Goal: Task Accomplishment & Management: Manage account settings

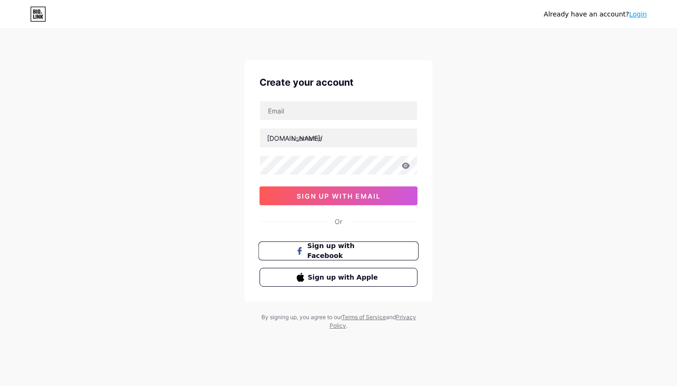
click at [349, 252] on span "Sign up with Facebook" at bounding box center [345, 251] width 74 height 20
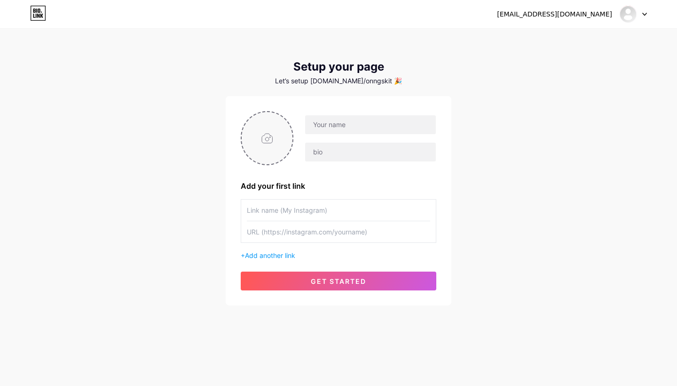
click at [265, 143] on input "file" at bounding box center [267, 138] width 51 height 52
type input "C:\fakepath\IMG_2827.PNG"
type input "o"
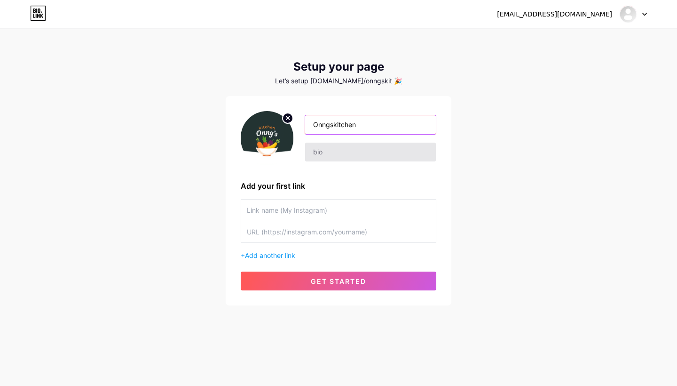
type input "Onngskitchen"
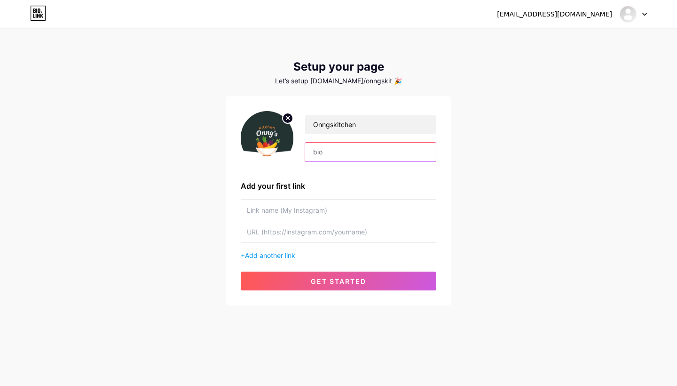
click at [324, 152] on input "text" at bounding box center [370, 151] width 131 height 19
type input "Dari Resep Keluarga 1998, baru Tampil 2025. Specialist Asinan dan Camilan Homad…"
type input "onngskitchen"
click at [293, 234] on input "text" at bounding box center [338, 231] width 183 height 21
paste input "https://www.instagram.com/onngskitchen/"
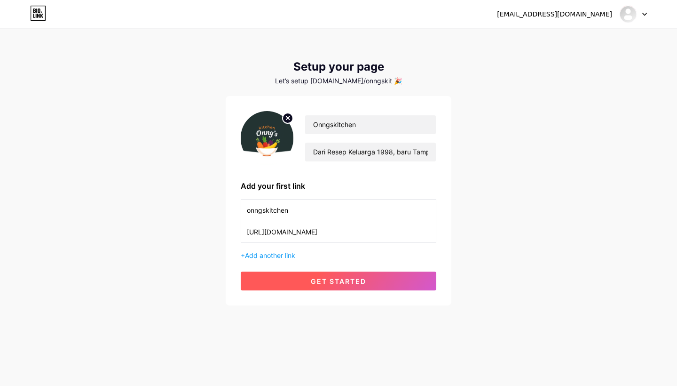
type input "https://www.instagram.com/onngskitchen/"
click at [292, 278] on button "get started" at bounding box center [339, 280] width 196 height 19
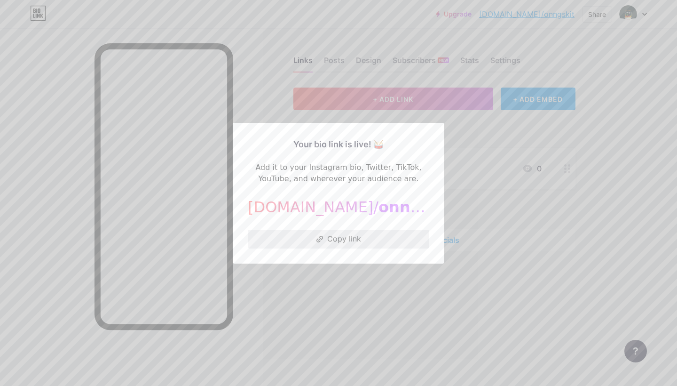
click at [340, 235] on button "Copy link" at bounding box center [339, 238] width 182 height 19
click at [255, 92] on div at bounding box center [338, 193] width 677 height 386
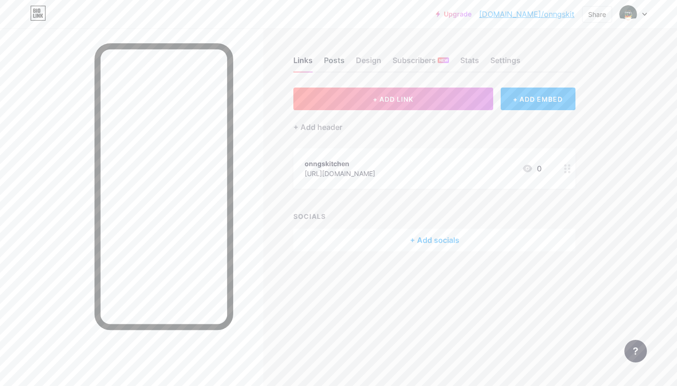
click at [327, 62] on div "Posts" at bounding box center [334, 63] width 21 height 17
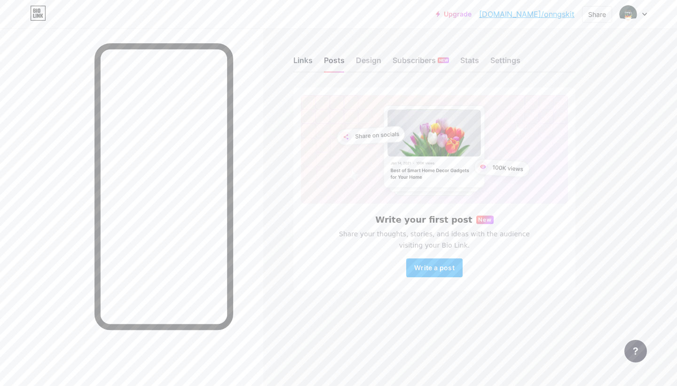
click at [304, 61] on div "Links" at bounding box center [302, 63] width 19 height 17
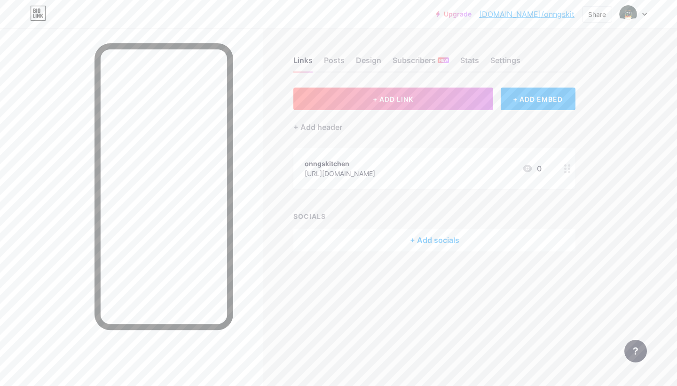
click at [381, 56] on div "Links Posts Design Subscribers NEW Stats Settings" at bounding box center [434, 56] width 282 height 33
click at [378, 59] on div "Design" at bounding box center [368, 63] width 25 height 17
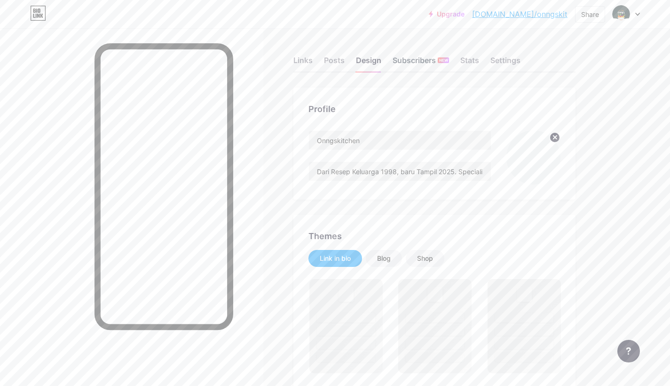
click at [419, 61] on div "Subscribers NEW" at bounding box center [421, 63] width 56 height 17
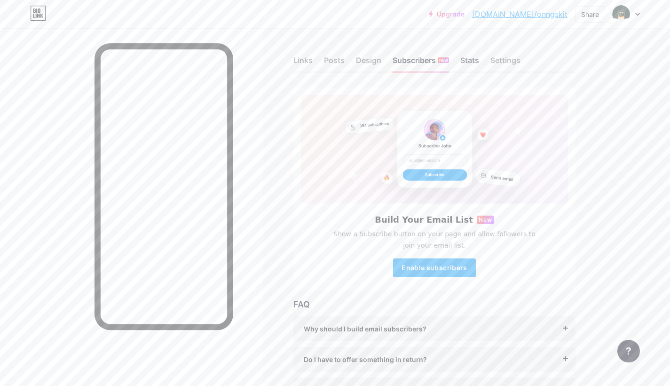
click at [467, 62] on div "Stats" at bounding box center [469, 63] width 19 height 17
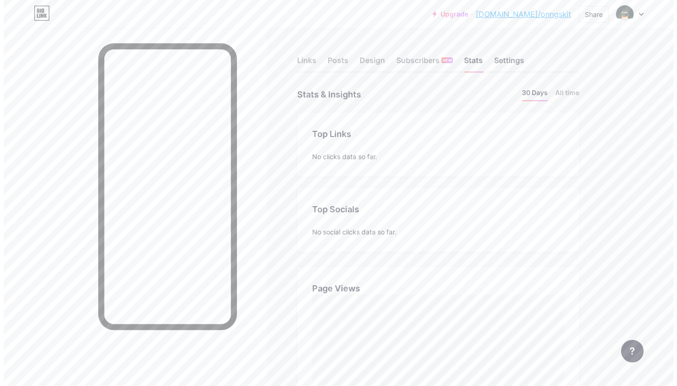
scroll to position [386, 670]
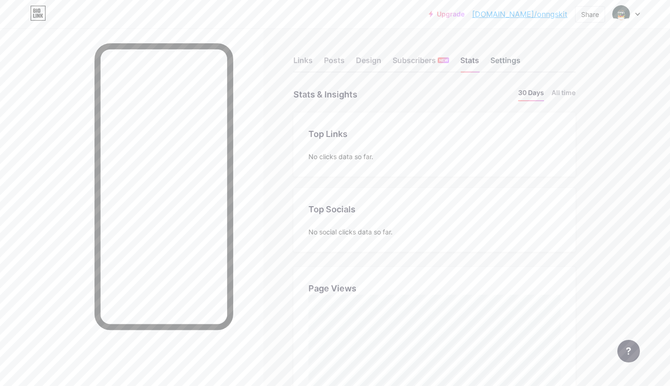
click at [498, 57] on div "Settings" at bounding box center [505, 63] width 30 height 17
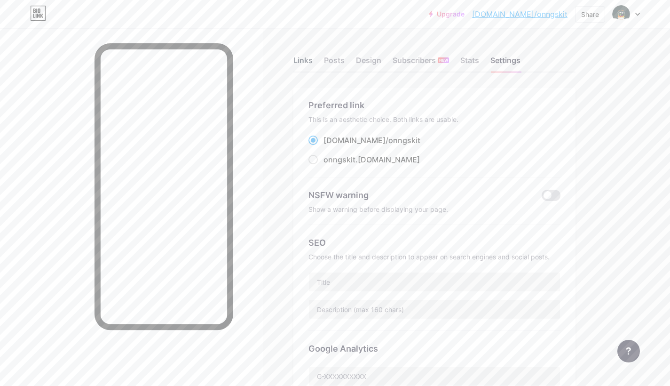
click at [298, 60] on div "Links" at bounding box center [302, 63] width 19 height 17
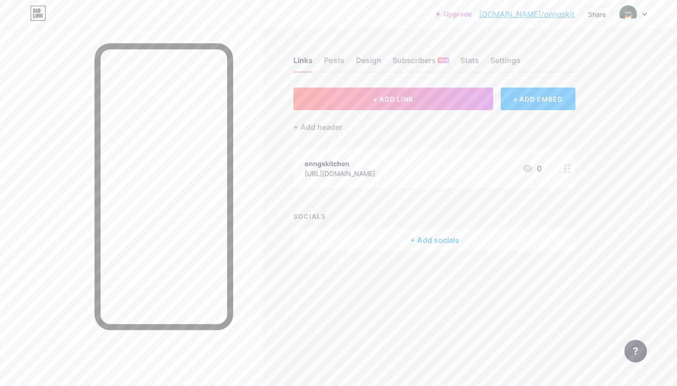
click at [425, 241] on div "+ Add socials" at bounding box center [434, 240] width 282 height 23
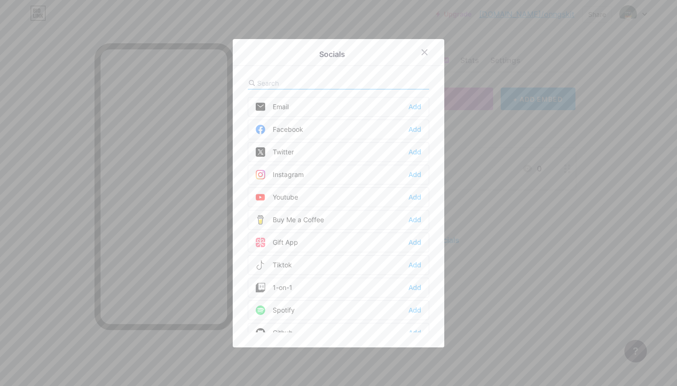
click at [338, 133] on div "Facebook Add" at bounding box center [339, 129] width 182 height 20
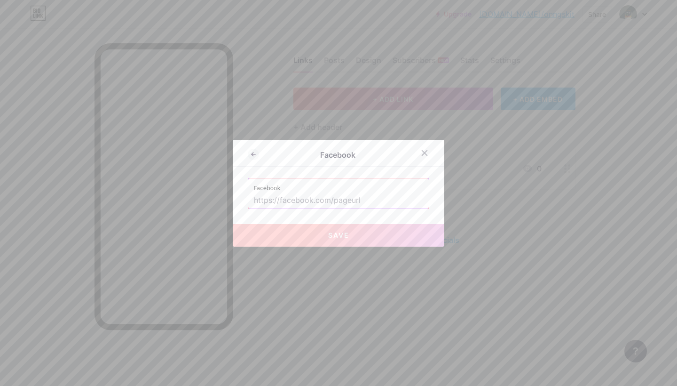
click at [335, 194] on input "text" at bounding box center [338, 200] width 169 height 16
paste input "https://www.facebook.com/profile.php?id=61577092866947"
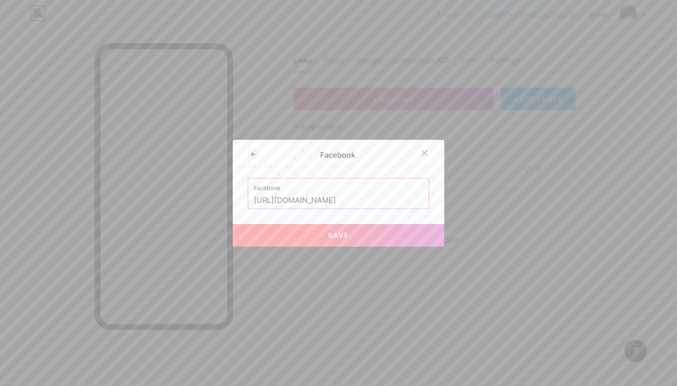
type input "https://www.facebook.com/profile.php?id=61577092866947"
click at [320, 231] on button "Save" at bounding box center [339, 235] width 212 height 23
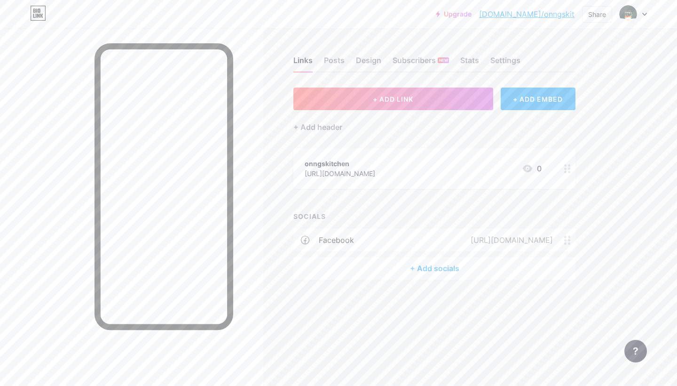
click at [427, 265] on div "+ Add socials" at bounding box center [434, 268] width 282 height 23
click at [318, 173] on div "Instagram Add" at bounding box center [339, 175] width 182 height 20
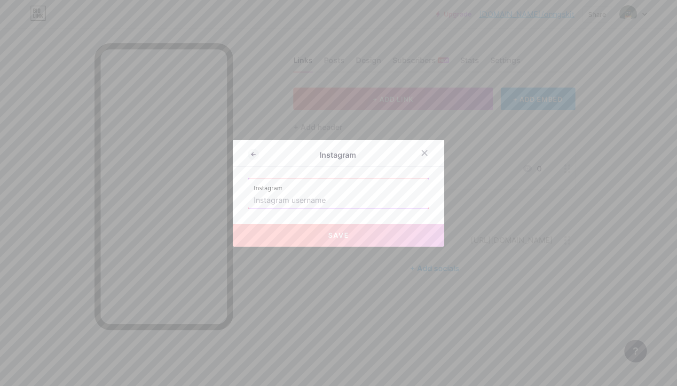
paste input "https://www.instagram.com/onngskitchen/"
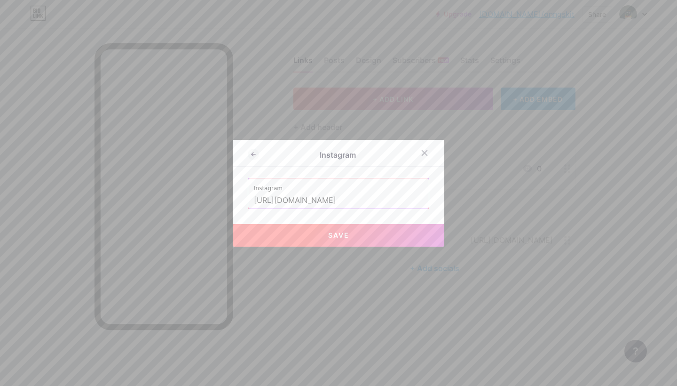
click at [345, 235] on span "Save" at bounding box center [338, 235] width 21 height 8
type input "https://instagram.com/https://www.instagram.com/onngskitchen/"
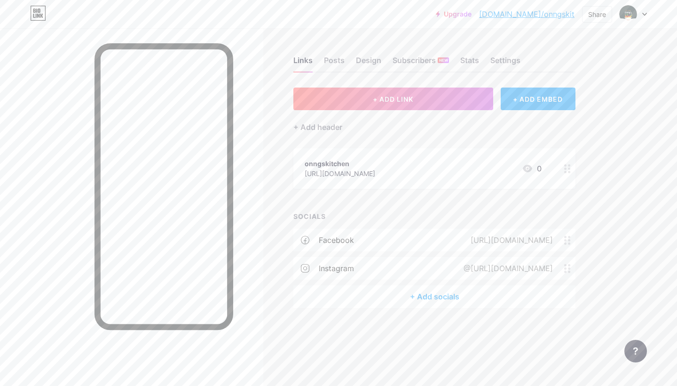
click at [410, 294] on div "+ Add socials" at bounding box center [434, 296] width 282 height 23
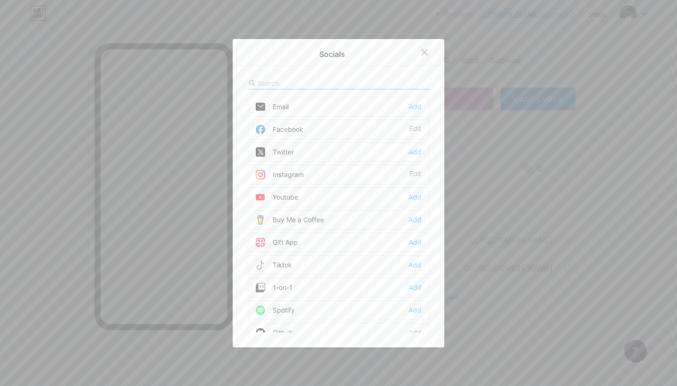
click at [302, 265] on div "Tiktok Add" at bounding box center [339, 265] width 182 height 20
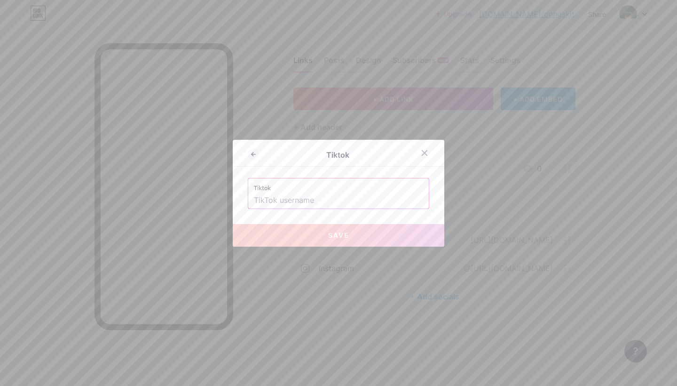
paste input "https://www.tiktok.com/@onngskitchen?is_from_webapp=1&sender_device=pc"
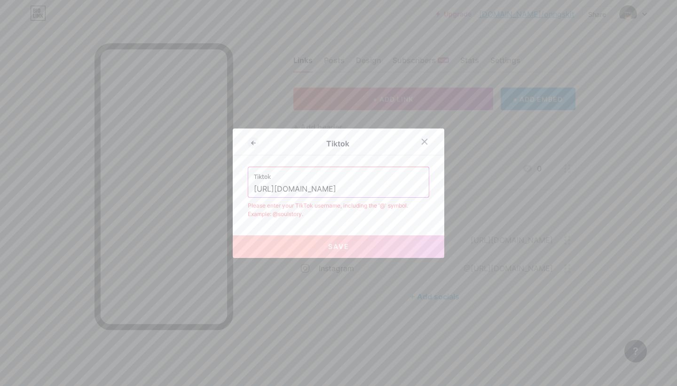
click at [331, 189] on input "https://www.tiktok.com/@onngskitchen?is_from_webapp=1&sender_device=pc" at bounding box center [338, 189] width 169 height 16
click at [280, 191] on input "https://www.tiktok.com/@onngskitchen?is_from_webapp=1&sender_device=pc" at bounding box center [338, 189] width 169 height 16
drag, startPoint x: 256, startPoint y: 188, endPoint x: 411, endPoint y: 190, distance: 155.7
click at [411, 190] on input "https://www.tiktok.com/@onngskitchen?is_from_webapp=1&sender_device=pc" at bounding box center [338, 189] width 169 height 16
click at [363, 247] on button "Save" at bounding box center [339, 246] width 212 height 23
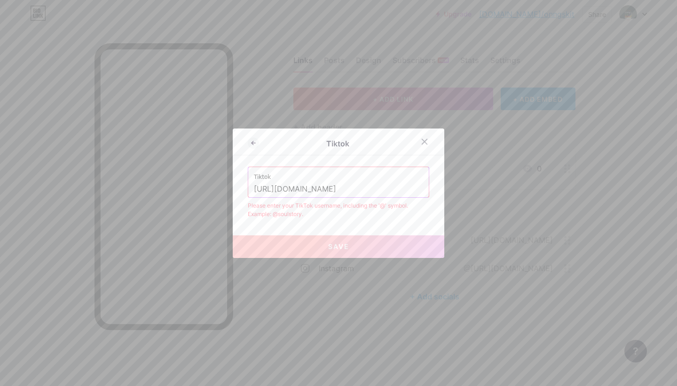
click at [295, 185] on input "https://www.tiktok.com/@onngskitchen" at bounding box center [338, 189] width 169 height 16
drag, startPoint x: 337, startPoint y: 189, endPoint x: 220, endPoint y: 187, distance: 117.1
click at [220, 187] on div "Tiktok Tiktok https://www.tiktok.com/@onngskitchen Please enter your TikTok use…" at bounding box center [338, 193] width 677 height 386
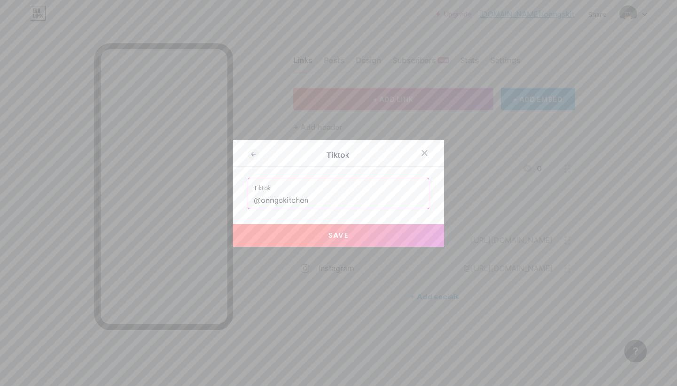
click at [301, 236] on button "Save" at bounding box center [339, 235] width 212 height 23
type input "https://tiktok.com/@onngskitchen"
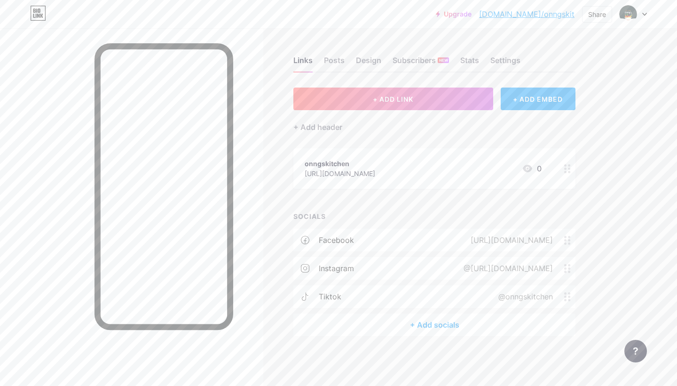
click at [417, 318] on div "+ Add socials" at bounding box center [434, 324] width 282 height 23
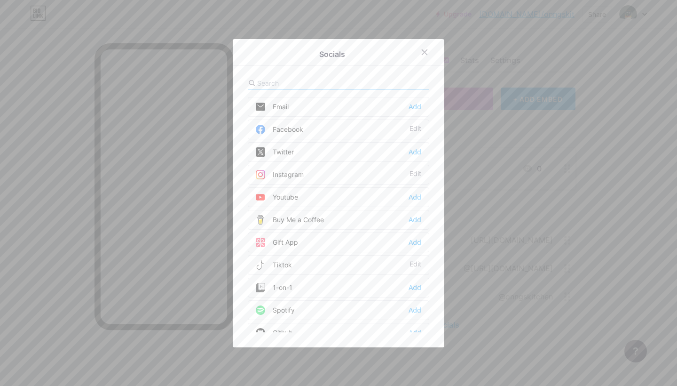
click at [357, 104] on div "Email Add" at bounding box center [339, 107] width 182 height 20
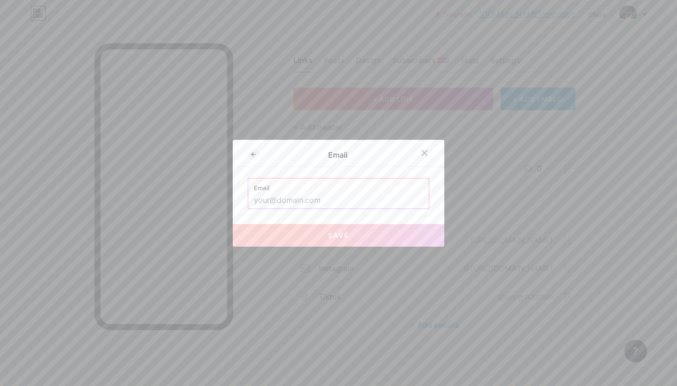
click at [316, 198] on input "text" at bounding box center [338, 200] width 169 height 16
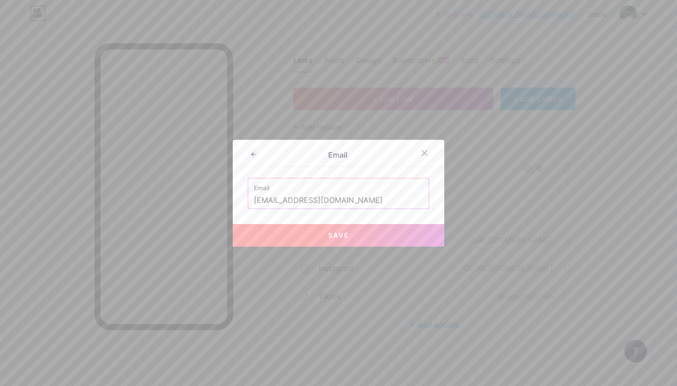
click at [322, 235] on button "Save" at bounding box center [339, 235] width 212 height 23
type input "mailto:onngskitchen@gmail.com"
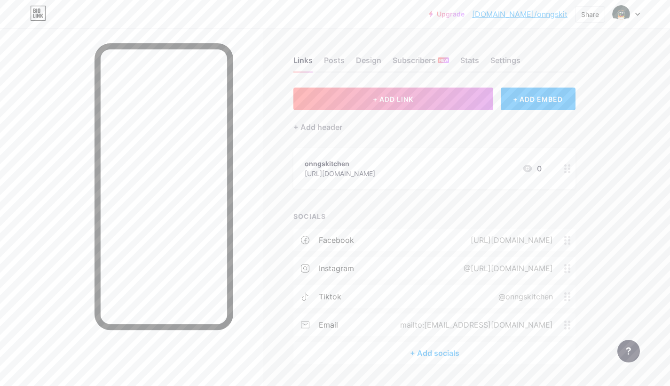
click at [416, 352] on div "+ Add socials" at bounding box center [434, 352] width 282 height 23
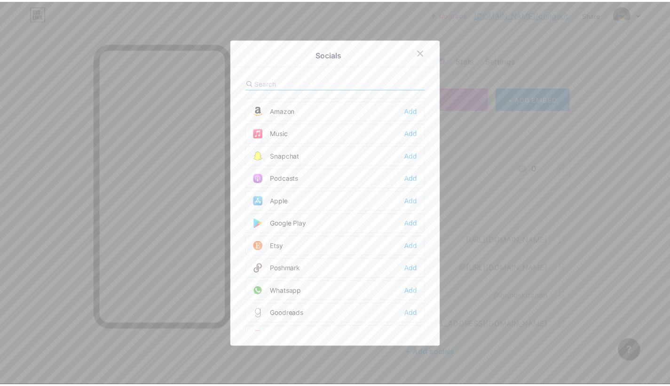
scroll to position [652, 0]
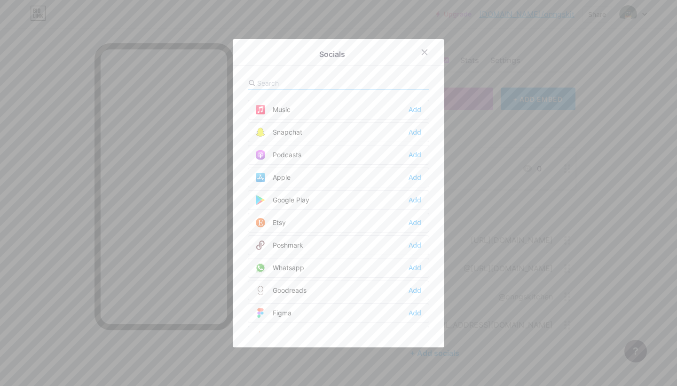
click at [320, 272] on div "Whatsapp Add" at bounding box center [339, 268] width 182 height 20
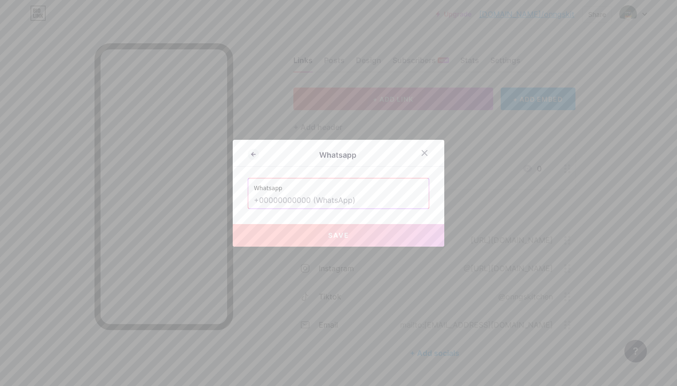
click at [275, 197] on input "text" at bounding box center [338, 200] width 169 height 16
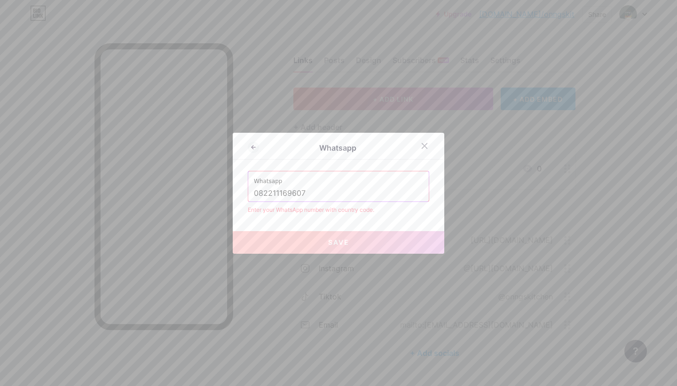
click at [340, 199] on input "082211169607" at bounding box center [338, 193] width 169 height 16
click at [256, 196] on input "082211169607" at bounding box center [338, 193] width 169 height 16
paste input "https://wa.link/p8xj3i"
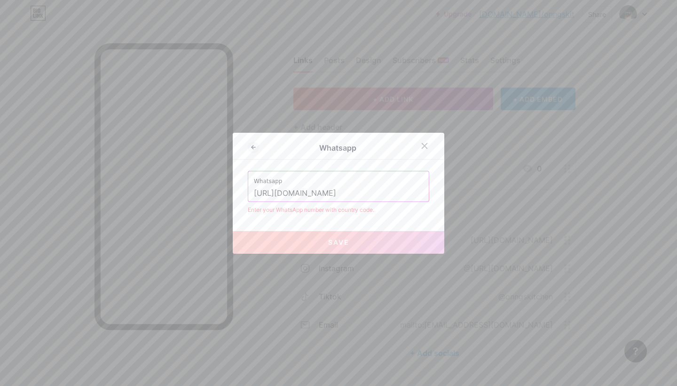
click at [333, 191] on input "https://wa.link/p8xj3i" at bounding box center [338, 193] width 169 height 16
drag, startPoint x: 339, startPoint y: 193, endPoint x: 216, endPoint y: 193, distance: 122.7
click at [216, 193] on div "Whatsapp Whatsapp https://wa.link/p8xj3i Enter your WhatsApp number with countr…" at bounding box center [338, 193] width 677 height 386
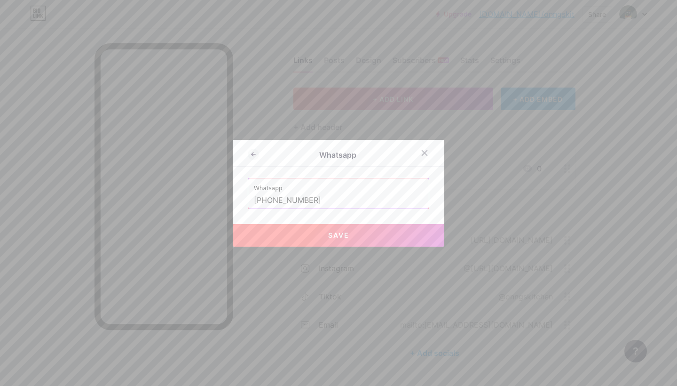
click at [310, 235] on button "Save" at bounding box center [339, 235] width 212 height 23
type input "https://wa.me/+6282211169607"
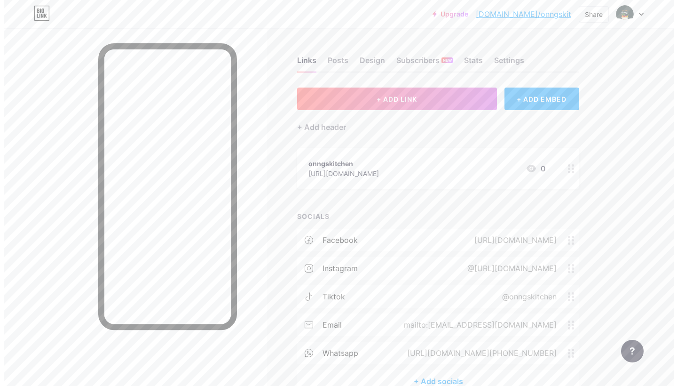
scroll to position [53, 0]
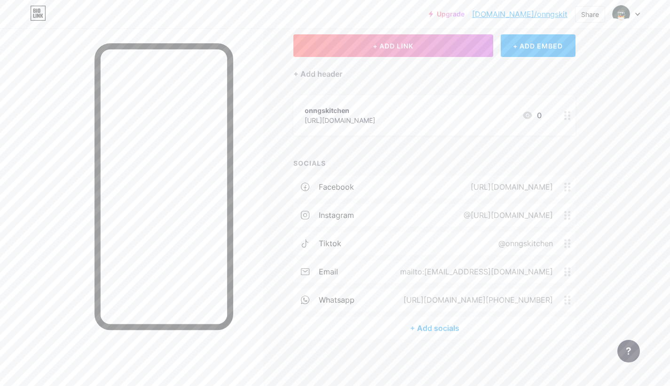
click at [446, 330] on div "+ Add socials" at bounding box center [434, 327] width 282 height 23
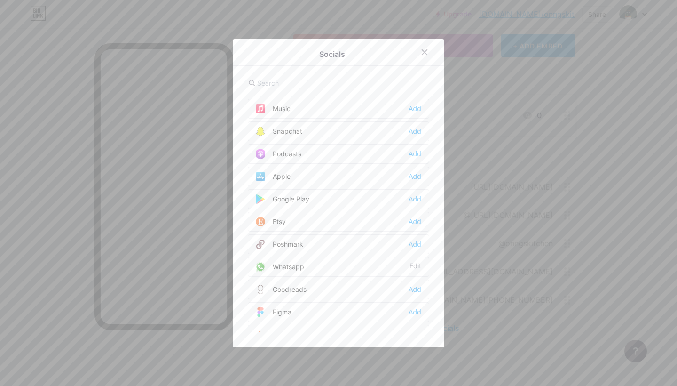
scroll to position [673, 0]
click at [307, 243] on div "Whatsapp Edit" at bounding box center [339, 247] width 182 height 20
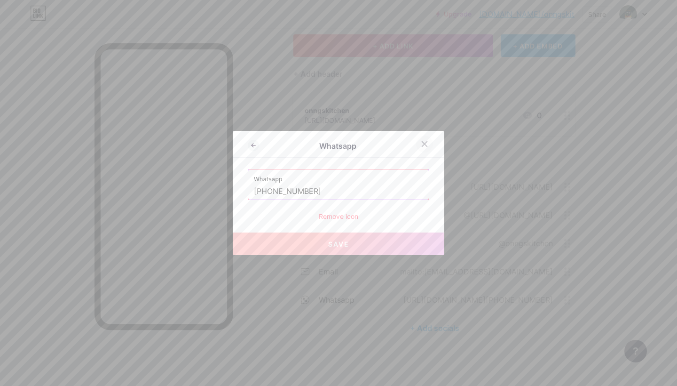
click at [423, 148] on div at bounding box center [424, 143] width 17 height 17
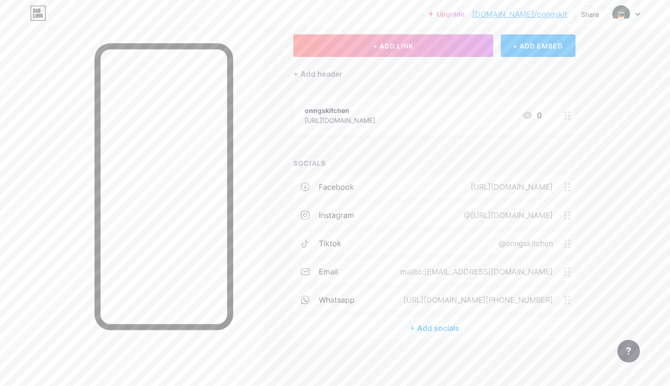
click at [435, 324] on div "+ Add socials" at bounding box center [434, 327] width 282 height 23
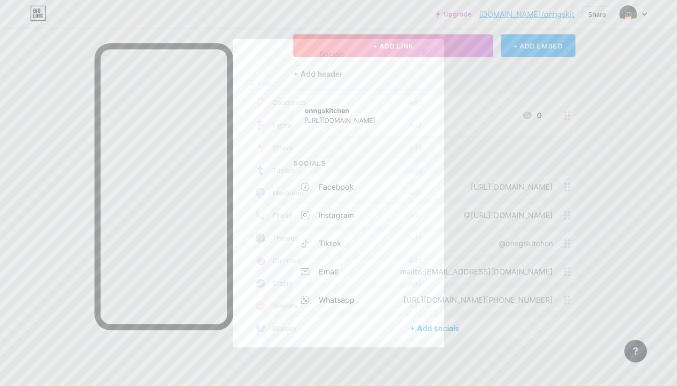
scroll to position [848, 0]
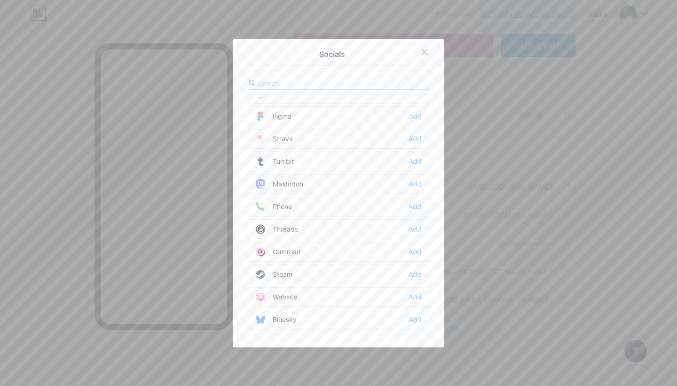
click at [318, 297] on div "Website Add" at bounding box center [339, 297] width 182 height 20
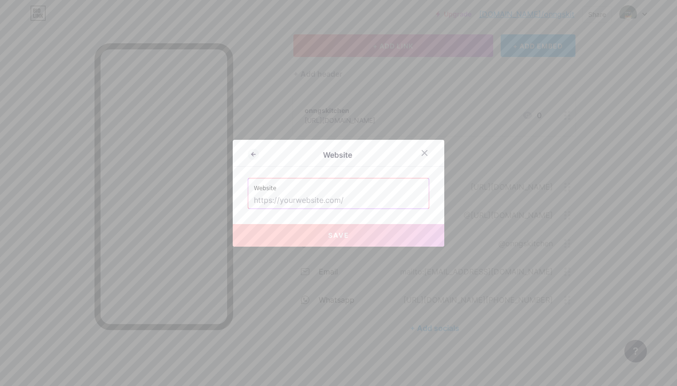
click at [296, 198] on input "text" at bounding box center [338, 200] width 169 height 16
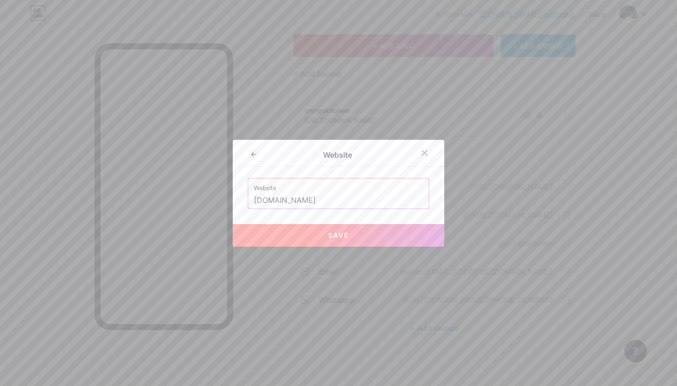
click at [320, 234] on button "Save" at bounding box center [339, 235] width 212 height 23
type input "https://www.onngskitchen.online"
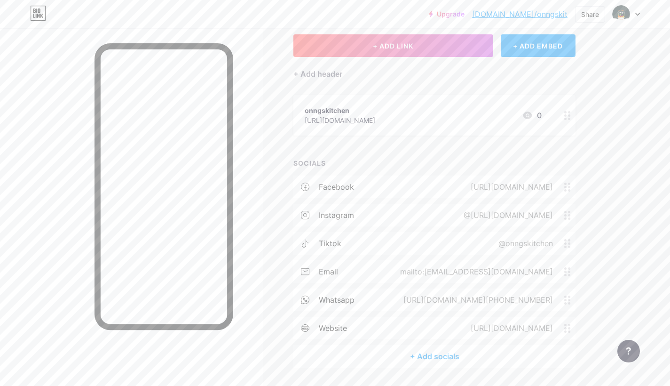
click at [418, 350] on div "+ Add socials" at bounding box center [434, 356] width 282 height 23
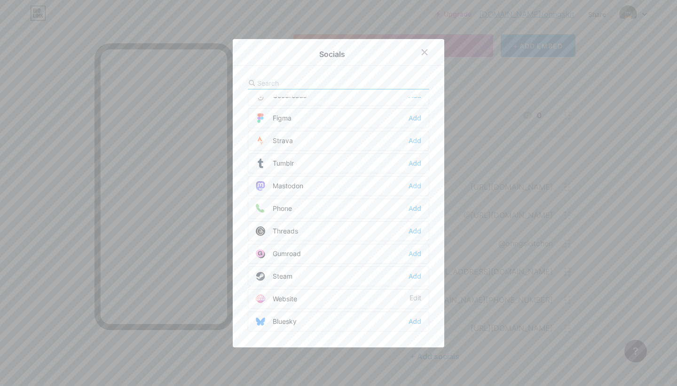
scroll to position [845, 0]
click at [329, 236] on div "Threads Add" at bounding box center [339, 233] width 182 height 20
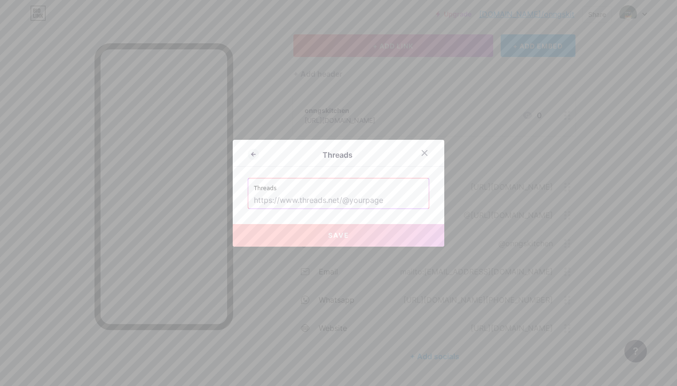
click at [292, 199] on input "text" at bounding box center [338, 200] width 169 height 16
click at [262, 201] on input "text" at bounding box center [338, 200] width 169 height 16
paste input "https://www.threads.com/"
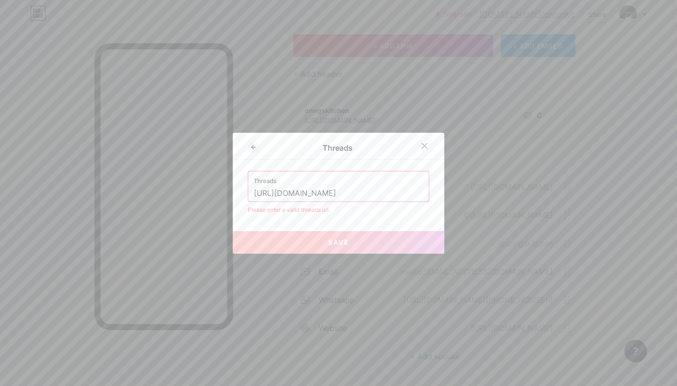
drag, startPoint x: 249, startPoint y: 192, endPoint x: 377, endPoint y: 196, distance: 128.4
click at [382, 195] on div "Threads https://www.threads.com/" at bounding box center [338, 186] width 181 height 30
click at [337, 196] on input "https://www.threads.com/" at bounding box center [338, 193] width 169 height 16
click at [337, 195] on input "https://www.threads.com/" at bounding box center [338, 193] width 169 height 16
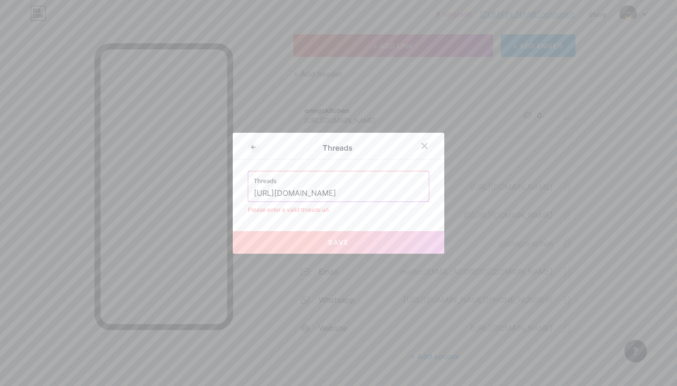
click at [337, 195] on input "https://www.threads.com/" at bounding box center [338, 193] width 169 height 16
paste input "@onngskitchen"
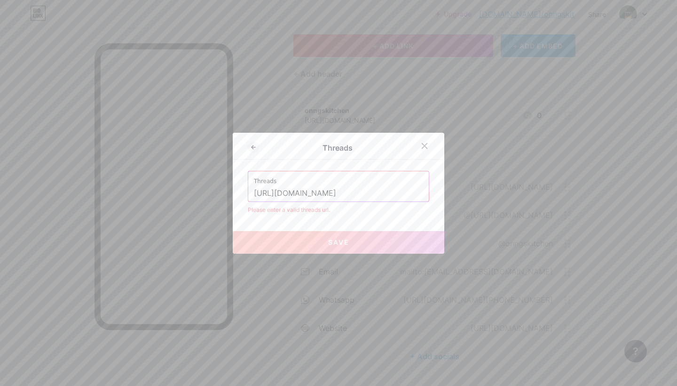
type input "https://www.threads.com/@onngskitchen"
click at [332, 224] on div "Threads Threads https://www.threads.com/@onngskitchen Please enter a valid thre…" at bounding box center [339, 193] width 212 height 121
click at [404, 192] on input "https://www.threads.com/@onngskitchen" at bounding box center [338, 193] width 169 height 16
click at [319, 242] on button "Save" at bounding box center [339, 242] width 212 height 23
click at [293, 194] on input "https://www.threads.com/@onngskitchen" at bounding box center [338, 193] width 169 height 16
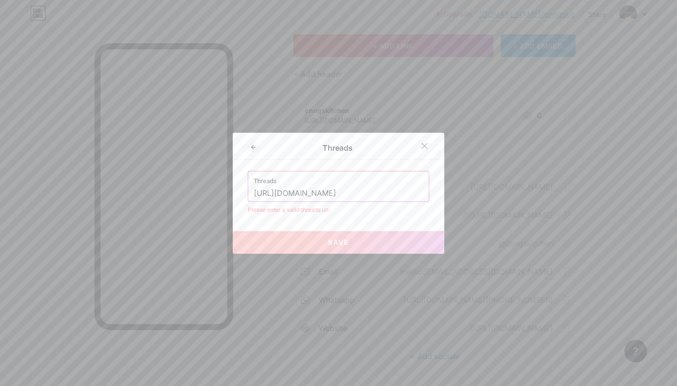
click at [303, 257] on div at bounding box center [338, 193] width 677 height 386
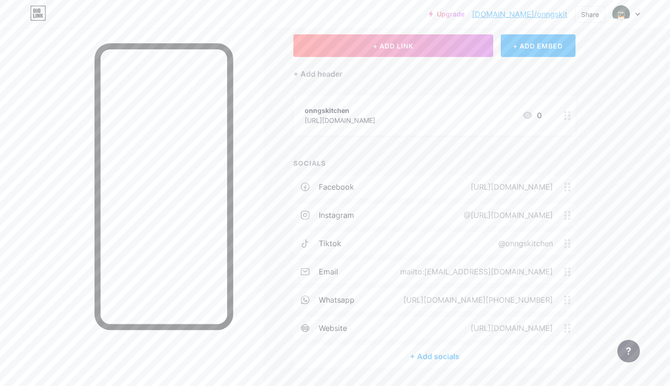
click at [425, 347] on div "+ Add socials" at bounding box center [434, 356] width 282 height 23
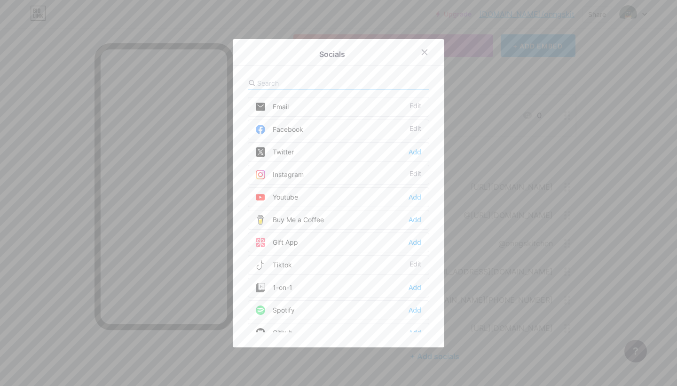
click at [290, 86] on input "text" at bounding box center [309, 83] width 104 height 10
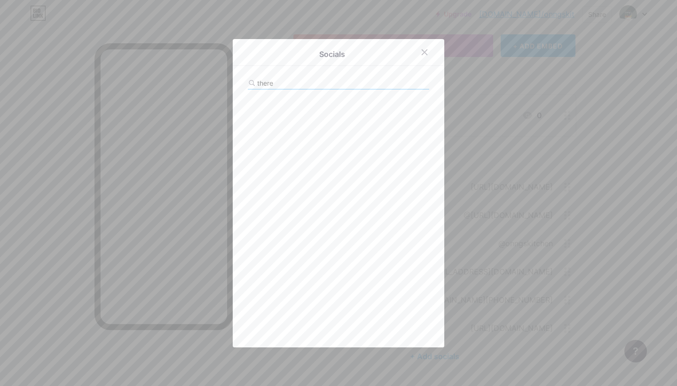
drag, startPoint x: 306, startPoint y: 103, endPoint x: 320, endPoint y: 104, distance: 14.1
click at [320, 104] on div at bounding box center [339, 214] width 182 height 235
click at [277, 85] on input "there" at bounding box center [309, 83] width 104 height 10
type input "th"
click at [308, 158] on div "Threads Add" at bounding box center [339, 152] width 182 height 20
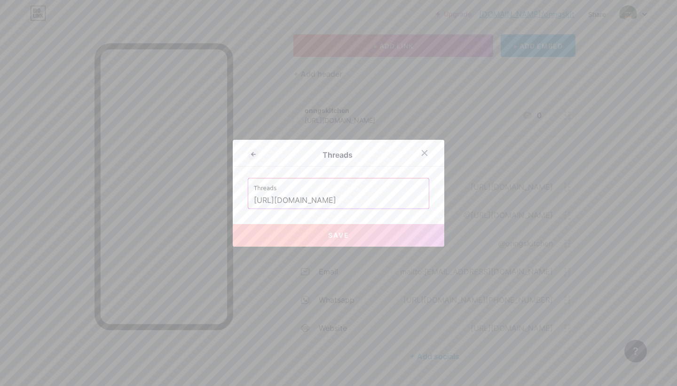
click at [305, 198] on input "https://www.threads.com/@onngskitchen" at bounding box center [338, 200] width 169 height 16
click at [353, 237] on button "Save" at bounding box center [339, 235] width 212 height 23
click at [306, 206] on input "https://www.threads.com/@onngskitchen" at bounding box center [338, 200] width 169 height 16
drag, startPoint x: 342, startPoint y: 201, endPoint x: 215, endPoint y: 198, distance: 127.5
click at [215, 198] on div "Threads Threads https://www.threads.com/@onngskitchen Save" at bounding box center [338, 193] width 677 height 386
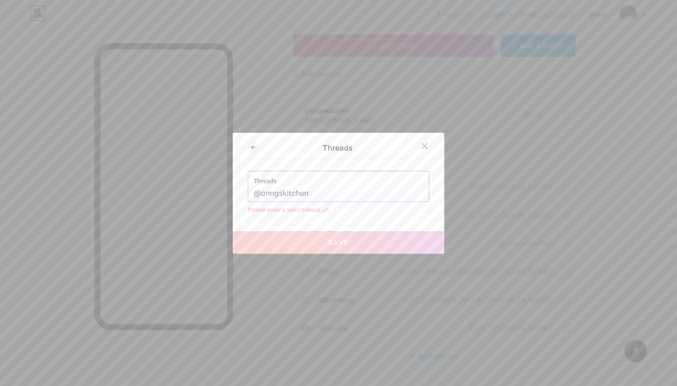
drag, startPoint x: 252, startPoint y: 192, endPoint x: 356, endPoint y: 191, distance: 104.4
click at [356, 191] on input "@onngskitchen" at bounding box center [338, 193] width 169 height 16
paste input "@threads.net"
click at [365, 225] on div "Threads Threads @onngskitchen@threads.net Please enter a valid threads url. Save" at bounding box center [339, 193] width 212 height 121
click at [283, 198] on input "@onngskitchen@threads.net" at bounding box center [338, 193] width 169 height 16
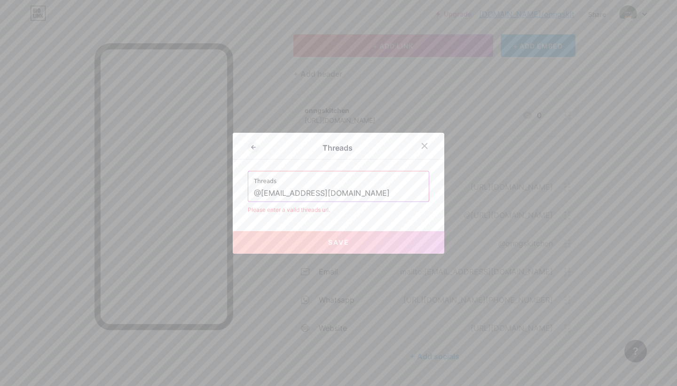
click at [283, 198] on input "@onngskitchen@threads.net" at bounding box center [338, 193] width 169 height 16
paste input "https://www.threads.com/@onngskitchen"
type input "https://www.threads.com/@onngskitchen"
click at [314, 239] on button "Save" at bounding box center [339, 242] width 212 height 23
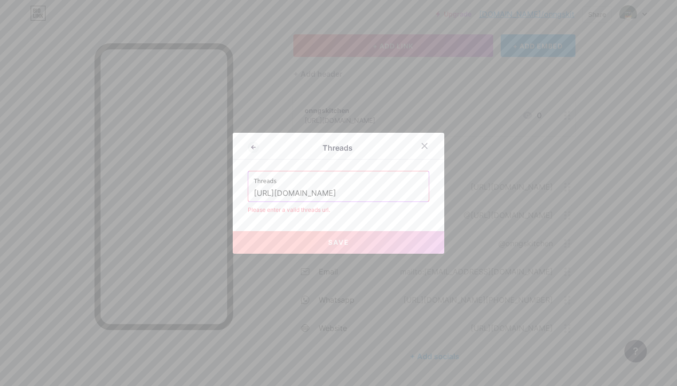
click at [314, 239] on button "Save" at bounding box center [339, 242] width 212 height 23
click at [417, 145] on div at bounding box center [424, 145] width 17 height 17
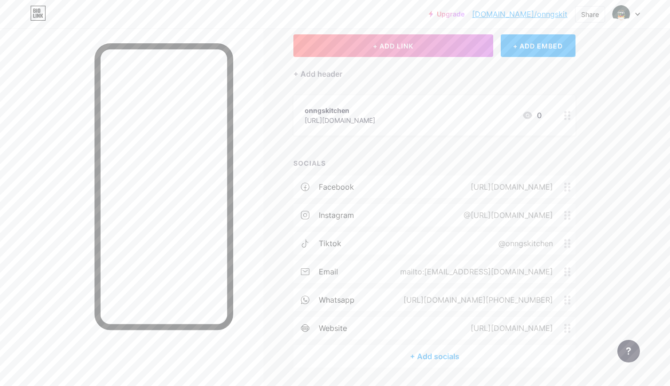
click at [410, 362] on div "+ Add socials" at bounding box center [434, 356] width 282 height 23
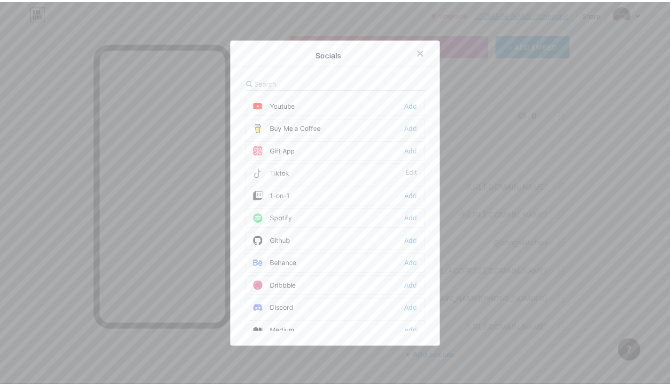
scroll to position [0, 0]
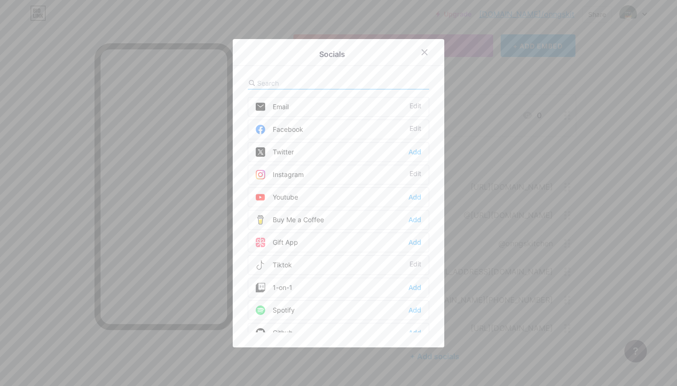
click at [523, 143] on div at bounding box center [338, 193] width 677 height 386
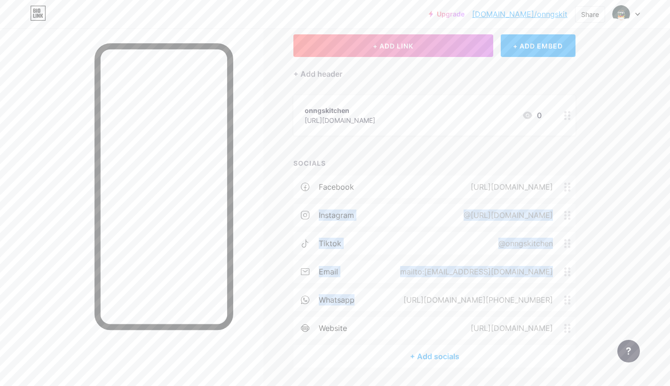
drag, startPoint x: 377, startPoint y: 305, endPoint x: 355, endPoint y: 224, distance: 84.3
click at [355, 218] on div "facebook https://www.facebook.com/profile.php?id=61577092866947 instagram @http…" at bounding box center [434, 259] width 282 height 169
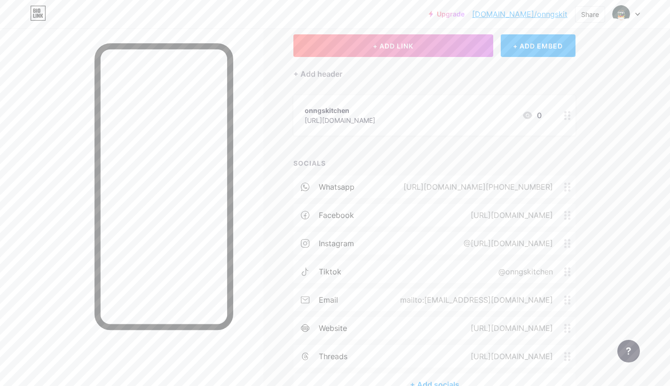
drag, startPoint x: 574, startPoint y: 325, endPoint x: 571, endPoint y: 208, distance: 117.1
click at [570, 199] on div "whatsapp https://wa.me/+6282211169607 facebook https://www.facebook.com/profile…" at bounding box center [434, 274] width 282 height 198
click at [643, 233] on div "Upgrade bio.link/onngsk... bio.link/onngskit Share Switch accounts Onngskitchen…" at bounding box center [335, 195] width 670 height 496
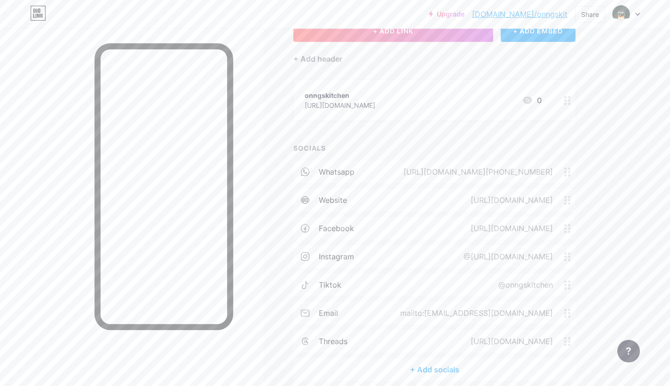
click at [426, 369] on div "+ Add socials" at bounding box center [434, 369] width 282 height 23
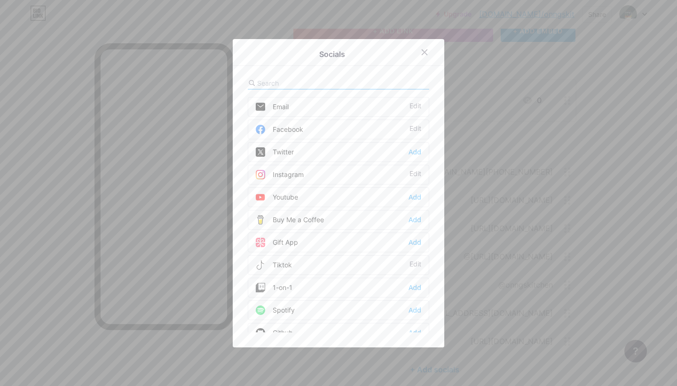
click at [313, 83] on input "text" at bounding box center [309, 83] width 104 height 10
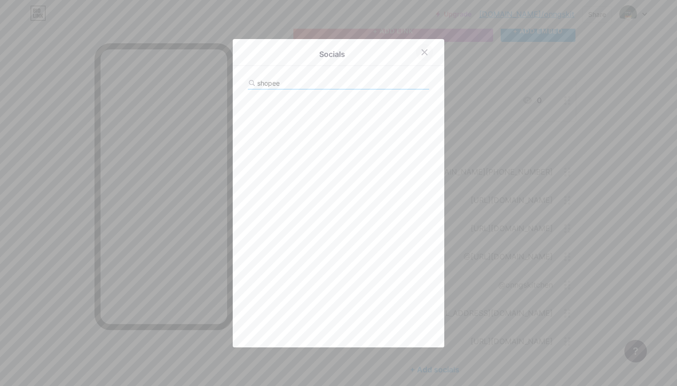
type input "shopee"
click at [426, 54] on div at bounding box center [424, 52] width 17 height 17
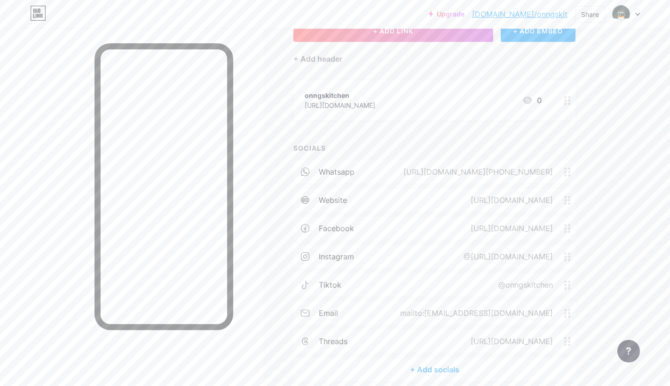
click at [571, 101] on div at bounding box center [568, 100] width 16 height 40
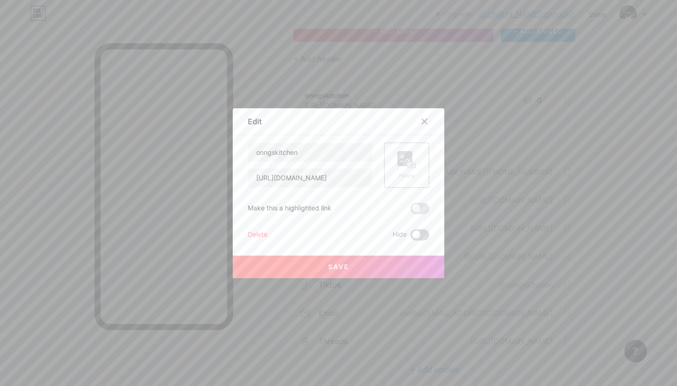
click at [423, 235] on span at bounding box center [420, 234] width 19 height 11
click at [411, 237] on input "checkbox" at bounding box center [411, 237] width 0 height 0
click at [422, 121] on icon at bounding box center [425, 122] width 8 height 8
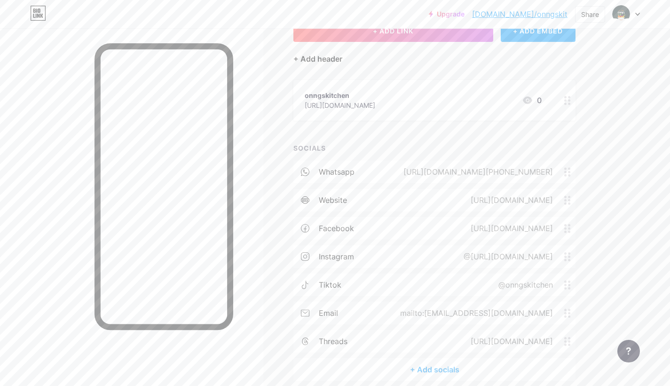
click at [326, 60] on div "+ Add header" at bounding box center [317, 58] width 49 height 11
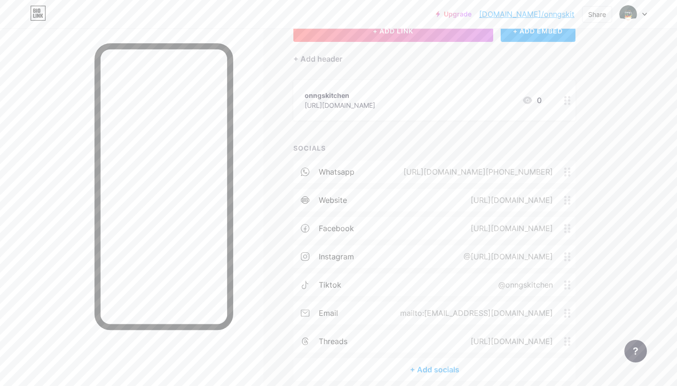
click at [256, 74] on div at bounding box center [338, 193] width 677 height 386
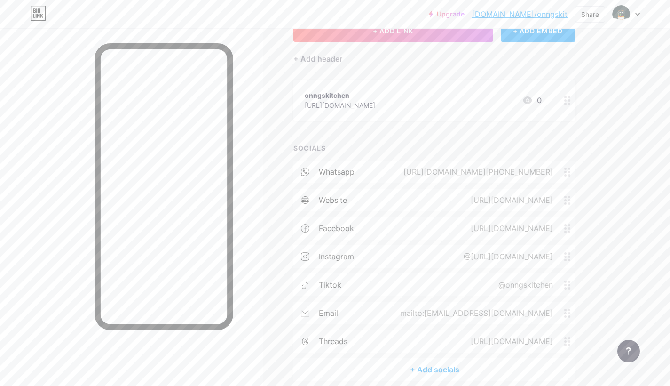
scroll to position [0, 0]
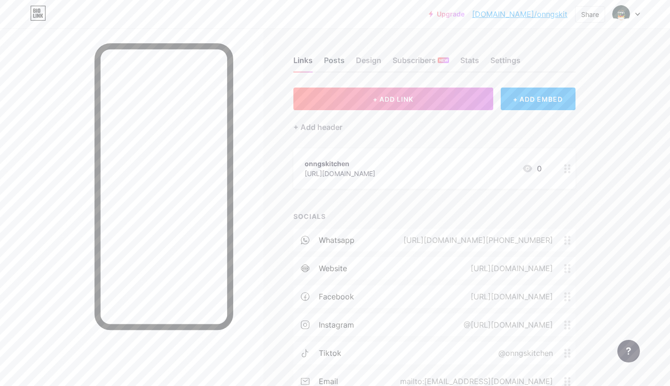
click at [329, 62] on div "Posts" at bounding box center [334, 63] width 21 height 17
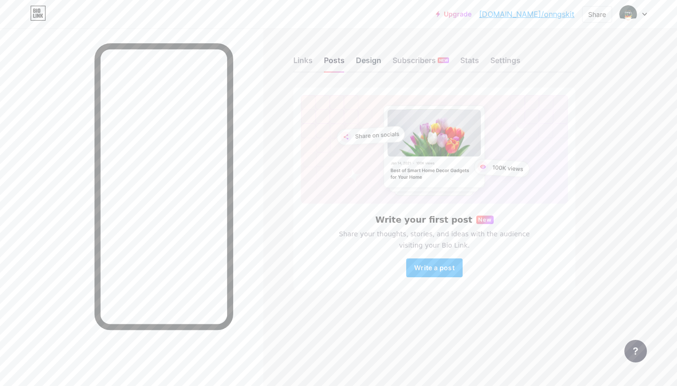
click at [370, 59] on div "Design" at bounding box center [368, 63] width 25 height 17
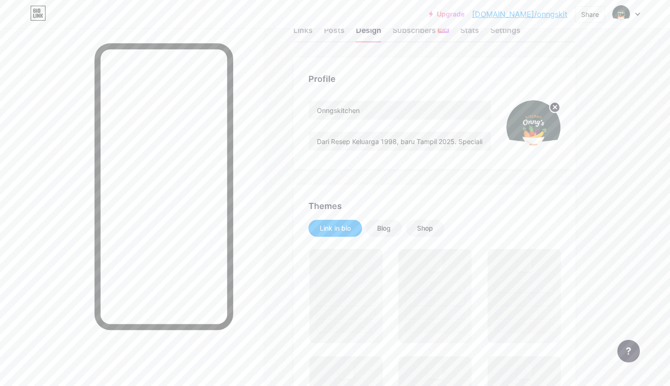
scroll to position [54, 0]
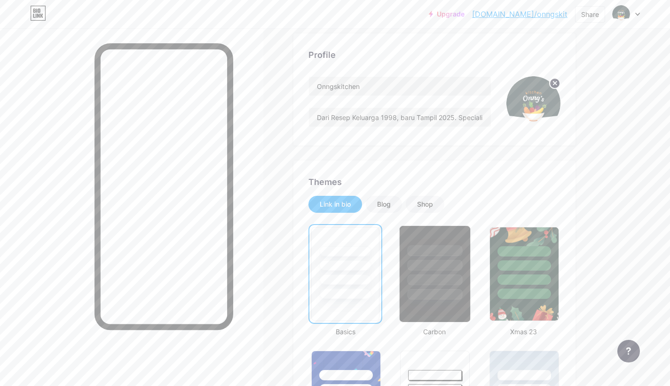
click at [425, 280] on div at bounding box center [435, 279] width 55 height 11
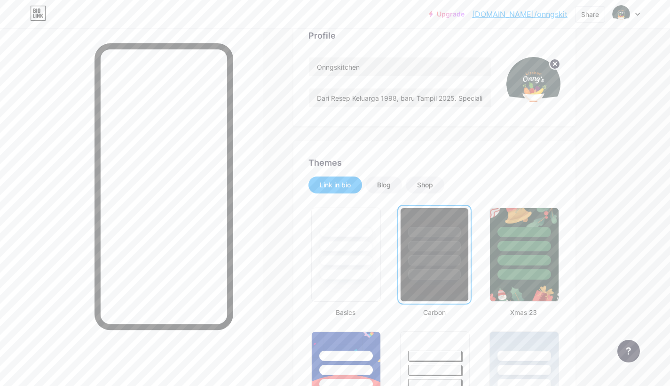
scroll to position [139, 0]
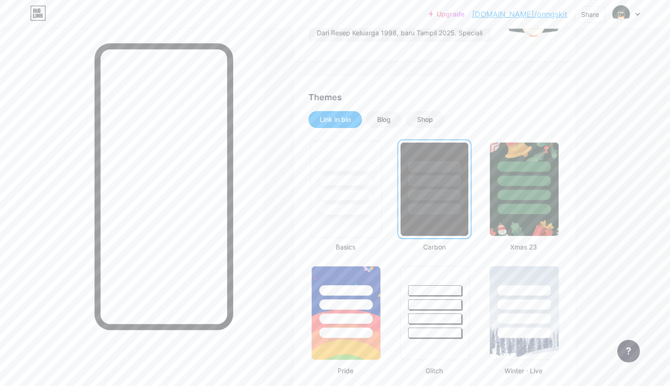
click at [356, 194] on div at bounding box center [345, 195] width 55 height 11
click at [384, 121] on div "Blog" at bounding box center [384, 119] width 14 height 9
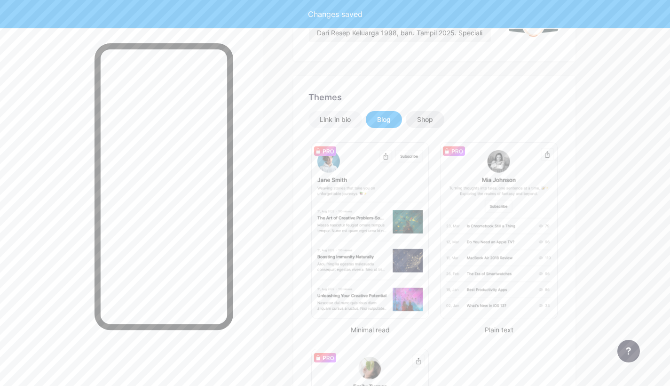
click at [422, 119] on div "Shop" at bounding box center [425, 119] width 16 height 9
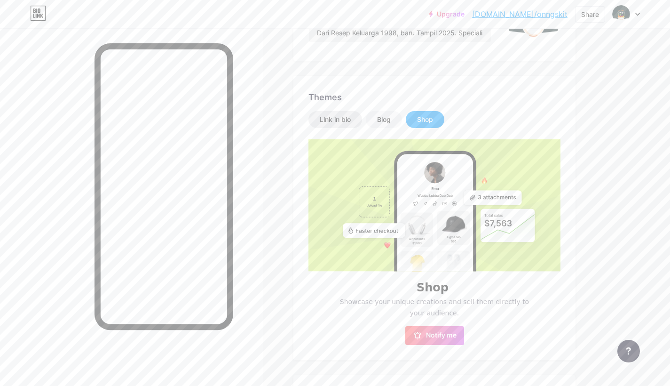
click at [335, 126] on div "Link in bio" at bounding box center [335, 119] width 54 height 17
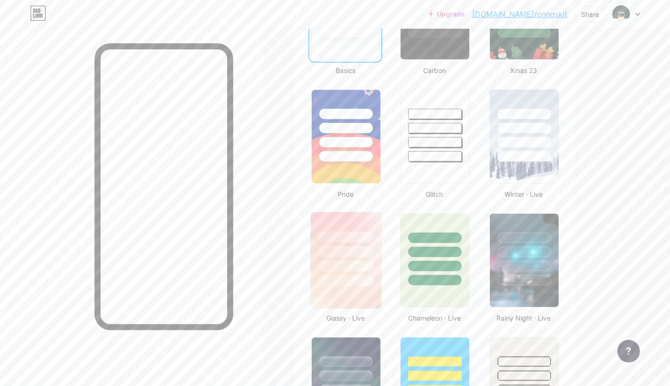
scroll to position [332, 0]
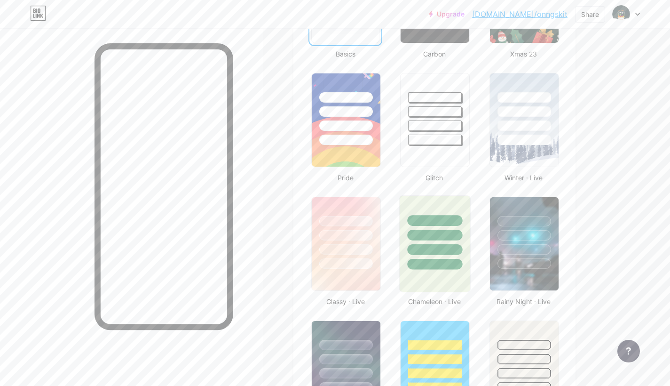
click at [451, 255] on div at bounding box center [435, 233] width 71 height 74
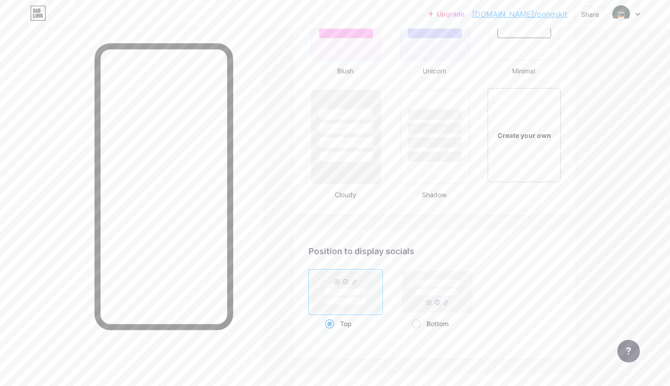
scroll to position [1059, 0]
click at [441, 295] on rect at bounding box center [438, 289] width 70 height 41
click at [418, 330] on input "Bottom" at bounding box center [414, 333] width 6 height 6
radio input "true"
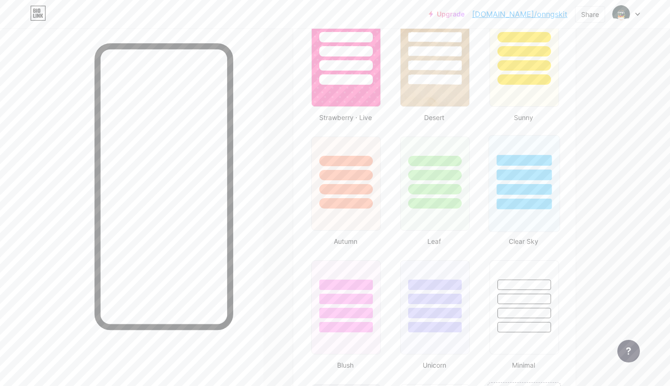
scroll to position [685, 0]
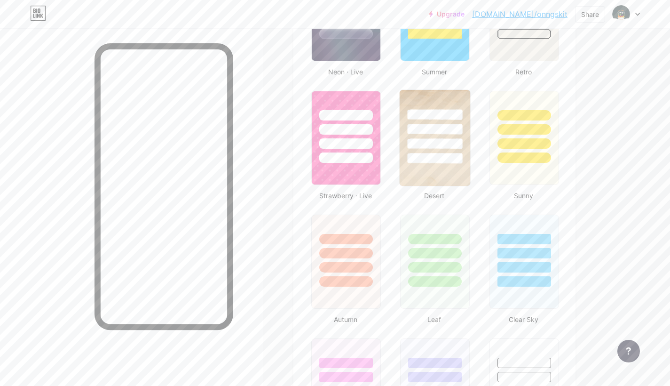
click at [437, 176] on img at bounding box center [435, 138] width 71 height 96
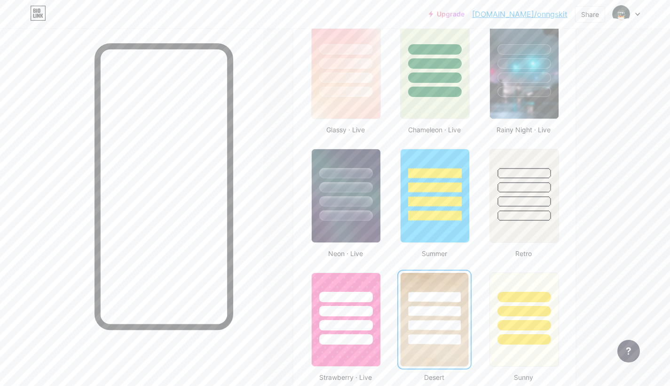
scroll to position [485, 0]
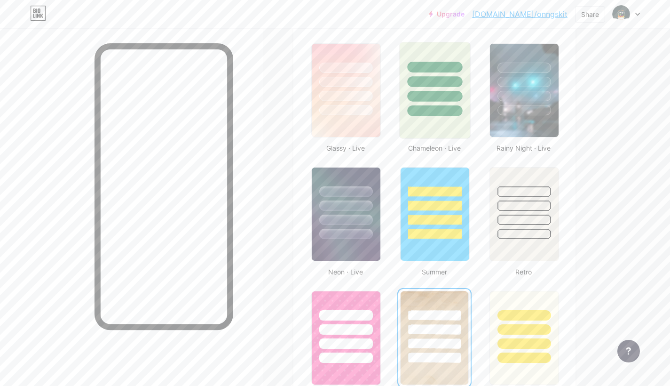
click at [445, 133] on div at bounding box center [434, 90] width 71 height 97
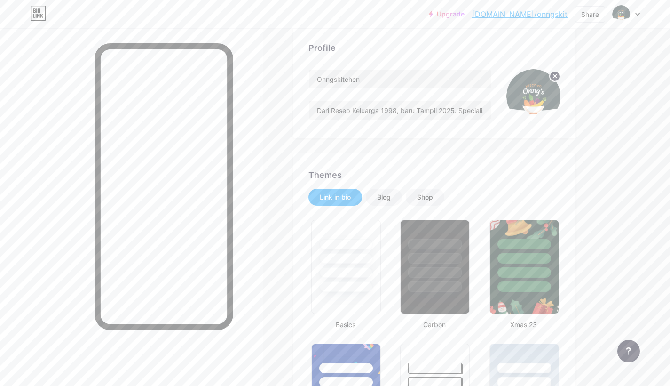
scroll to position [0, 0]
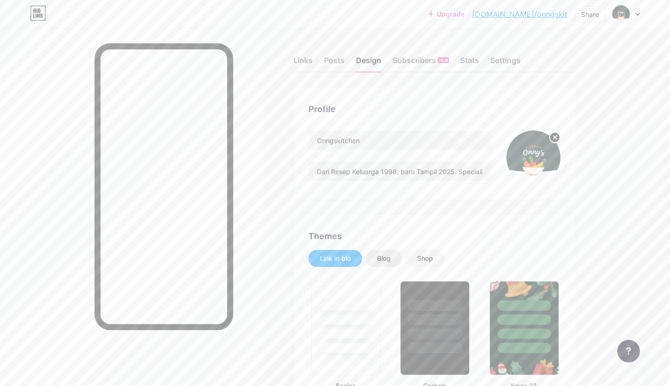
click at [383, 256] on div "Blog" at bounding box center [384, 257] width 14 height 9
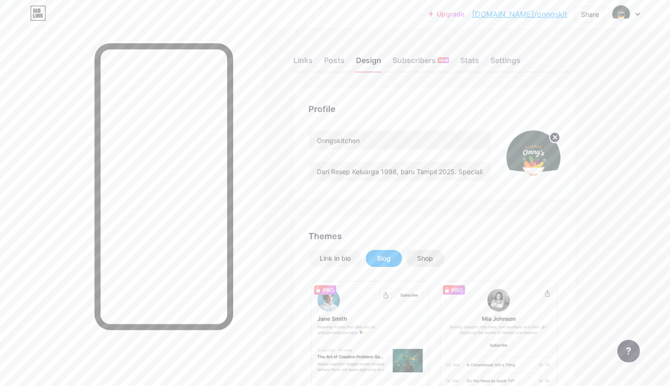
click at [435, 255] on div "Shop" at bounding box center [425, 258] width 39 height 17
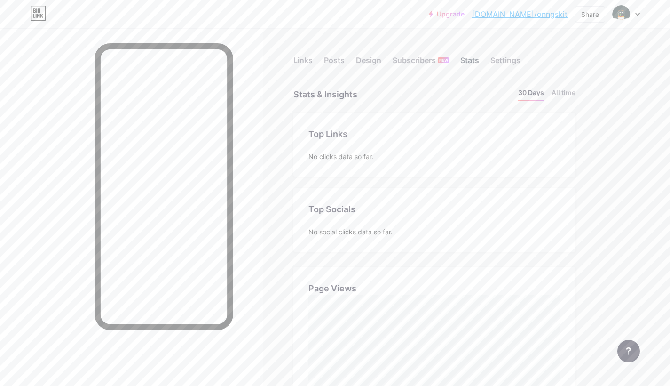
scroll to position [386, 670]
click at [514, 62] on div "Settings" at bounding box center [505, 63] width 30 height 17
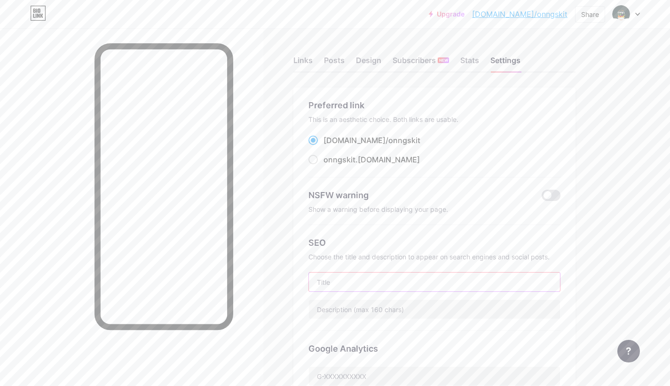
click at [343, 276] on input "text" at bounding box center [434, 281] width 251 height 19
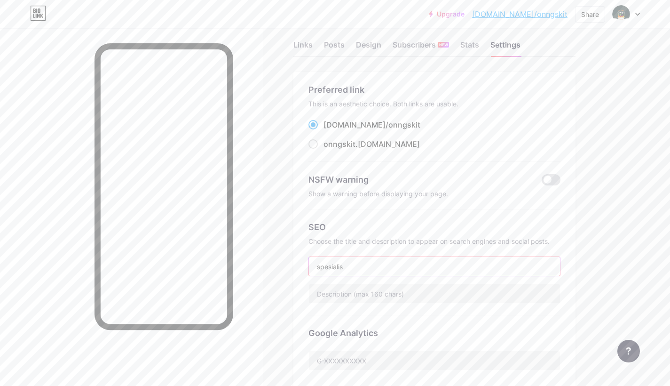
type input "spesialis"
click at [273, 254] on div "Links Posts Design Subscribers NEW Stats Settings Preferred link This is an aes…" at bounding box center [307, 384] width 615 height 742
click at [340, 287] on input "text" at bounding box center [434, 293] width 251 height 19
paste input "Nikmati asinan buah & sayur segar, manisan mangga, dan kerupuk mie homemade. Pe…"
type input "Nikmati asinan buah & sayur segar, manisan mangga, dan kerupuk mie homemade. Pe…"
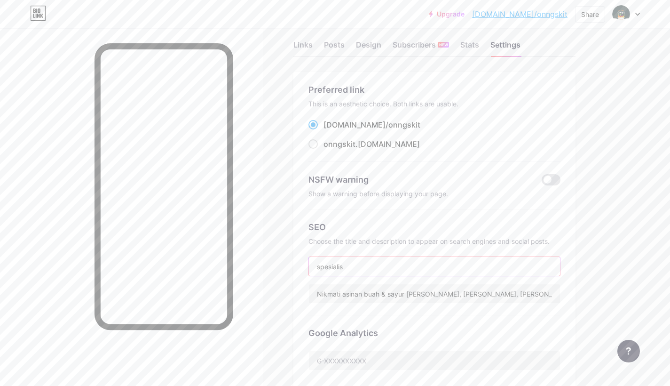
drag, startPoint x: 341, startPoint y: 261, endPoint x: 282, endPoint y: 272, distance: 60.2
click at [282, 272] on div "Links Posts Design Subscribers NEW Stats Settings Preferred link This is an aes…" at bounding box center [307, 384] width 615 height 742
paste input "Onng’s Kitchen – Specialist Asinan Premium"
drag, startPoint x: 344, startPoint y: 268, endPoint x: 281, endPoint y: 261, distance: 63.8
click at [281, 261] on div "Links Posts Design Subscribers NEW Stats Settings Preferred link This is an aes…" at bounding box center [307, 384] width 615 height 742
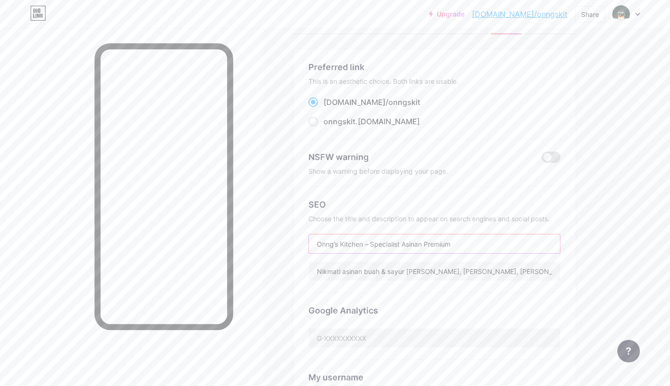
scroll to position [102, 0]
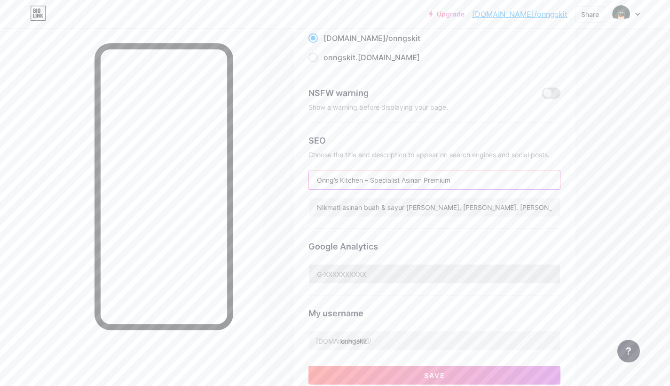
type input "Onng’s Kitchen – Specialist Asinan Premium"
click at [388, 272] on input "text" at bounding box center [434, 273] width 251 height 19
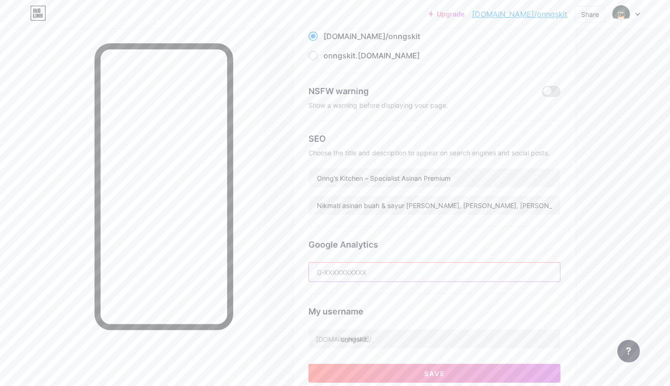
click at [336, 274] on input "text" at bounding box center [434, 271] width 251 height 19
paste input "https://analytics.google.com/analytics/web/?pli=1#/p498912898/reports/dashboard…"
click at [451, 303] on div "My username bio.link/ onngskit" at bounding box center [434, 320] width 252 height 55
click at [319, 274] on input "https://analytics.google.com/analytics/web/?pli=1#/p498912898/reports/dashboard…" at bounding box center [434, 271] width 251 height 19
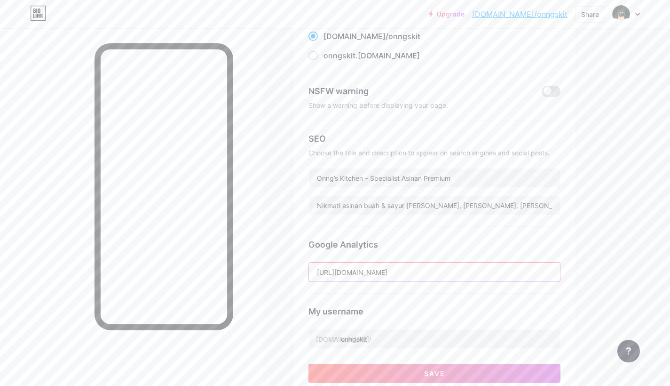
click at [319, 274] on input "https://analytics.google.com/analytics/web/?pli=1#/p498912898/reports/dashboard…" at bounding box center [434, 271] width 251 height 19
paste input "explorer?params=_u..nav%3Dmaui&ruid=lifecycle-user-acquisition-v2,business-obje…"
type input "https://analytics.google.com/analytics/web/?pli=1#/p498912898/reports/explorer?…"
click at [427, 288] on div "Google Analytics https://analytics.google.com/analytics/web/?pli=1#/p498912898/…" at bounding box center [434, 260] width 252 height 67
click at [349, 275] on input "https://analytics.google.com/analytics/web/?pli=1#/p498912898/reports/explorer?…" at bounding box center [434, 271] width 251 height 19
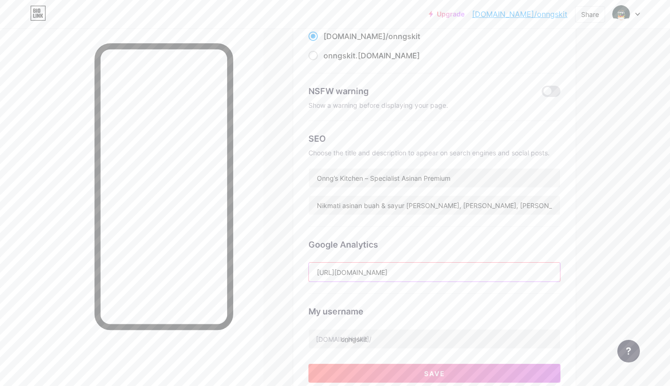
click at [351, 274] on input "https://analytics.google.com/analytics/web/?pli=1#/p498912898/reports/explorer?…" at bounding box center [434, 271] width 251 height 19
click at [376, 269] on input "text" at bounding box center [434, 271] width 251 height 19
type input "g-498912898"
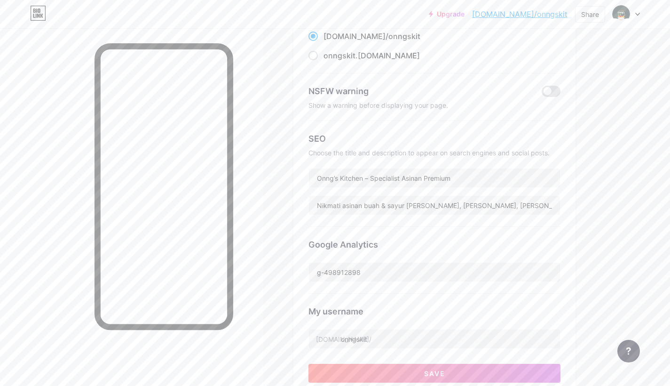
click at [431, 310] on div "My username" at bounding box center [434, 311] width 252 height 13
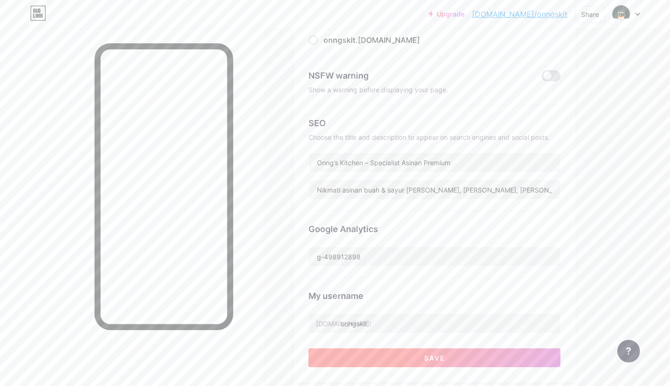
scroll to position [152, 0]
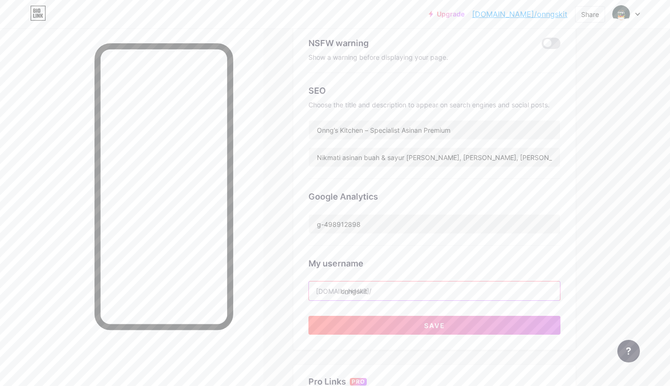
click at [370, 291] on input "onngskit" at bounding box center [434, 290] width 251 height 19
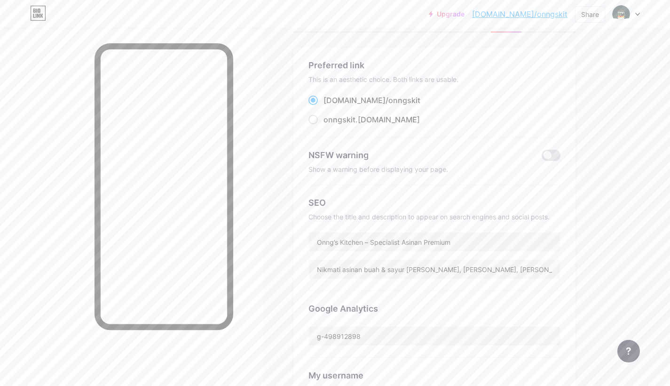
scroll to position [0, 0]
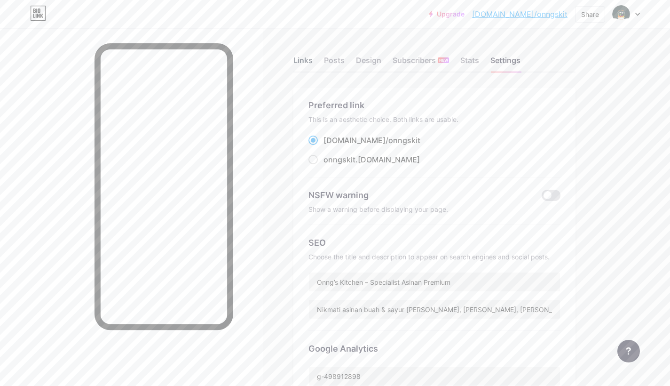
type input "onngskitchen"
click at [310, 61] on div "Links" at bounding box center [302, 63] width 19 height 17
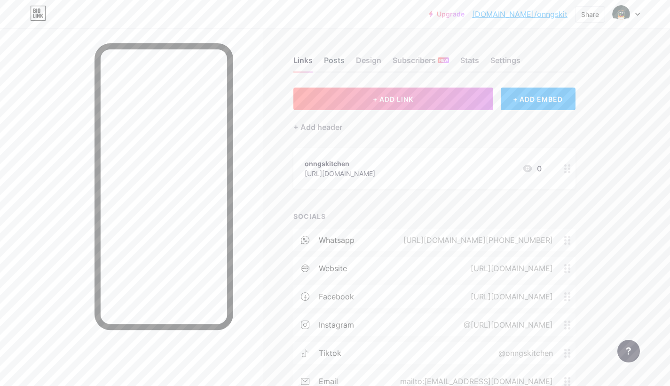
click at [334, 58] on div "Posts" at bounding box center [334, 63] width 21 height 17
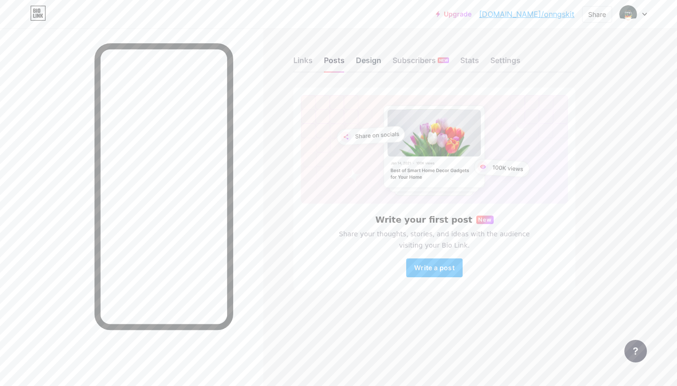
click at [374, 61] on div "Design" at bounding box center [368, 63] width 25 height 17
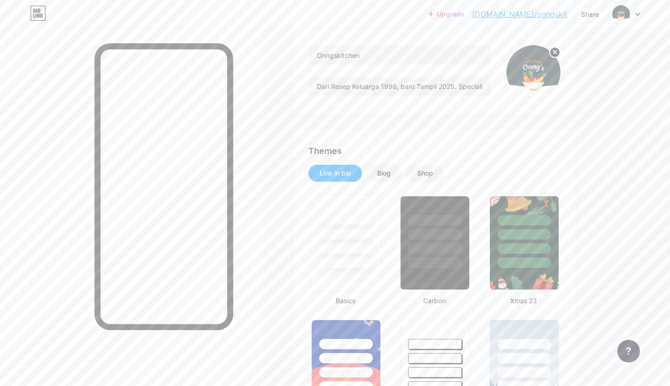
scroll to position [150, 0]
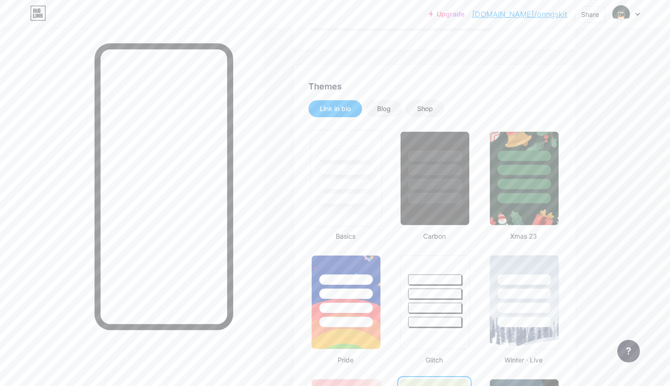
click at [350, 174] on div at bounding box center [345, 169] width 55 height 11
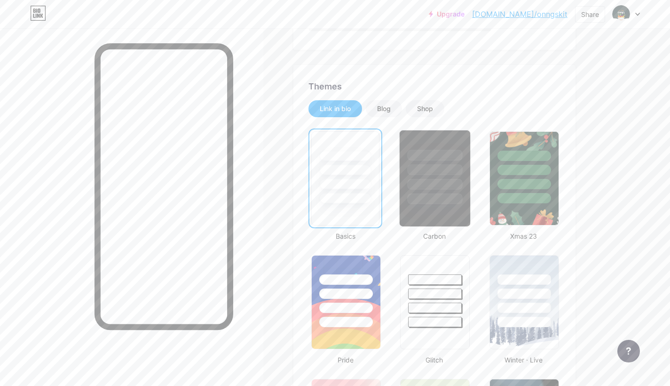
click at [434, 187] on div at bounding box center [435, 184] width 55 height 11
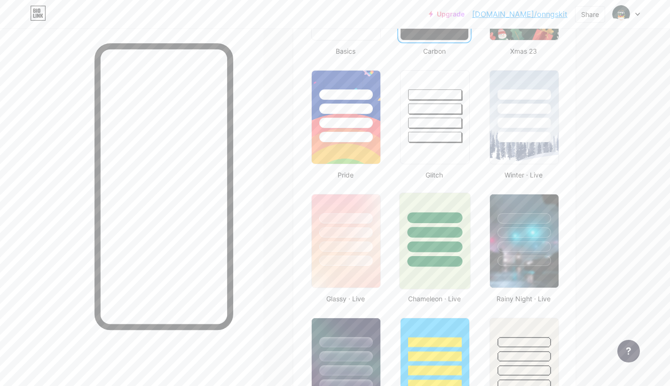
scroll to position [382, 0]
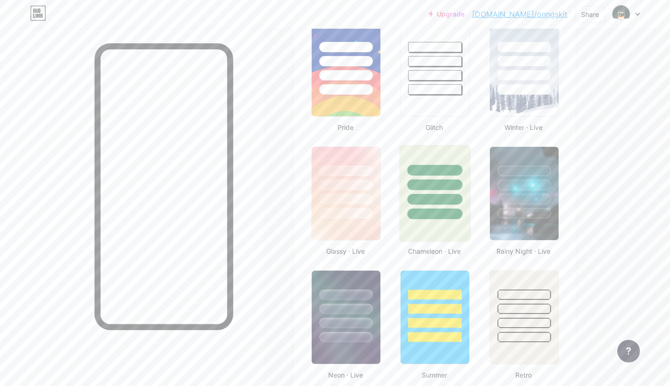
click at [431, 208] on div at bounding box center [435, 213] width 55 height 11
click at [350, 211] on div at bounding box center [345, 213] width 55 height 11
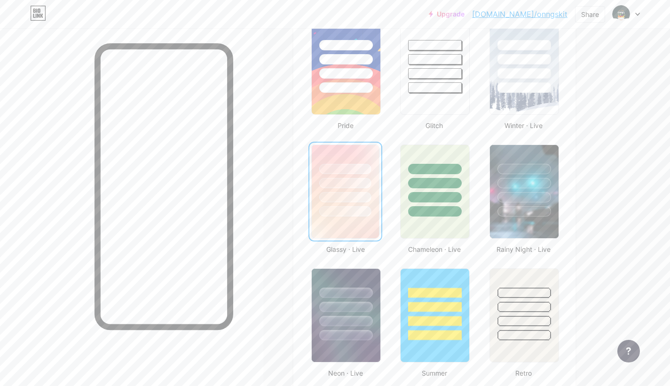
scroll to position [394, 0]
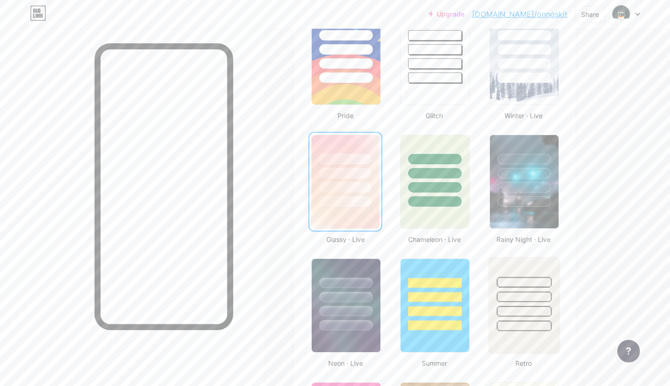
click at [528, 297] on div at bounding box center [524, 296] width 55 height 11
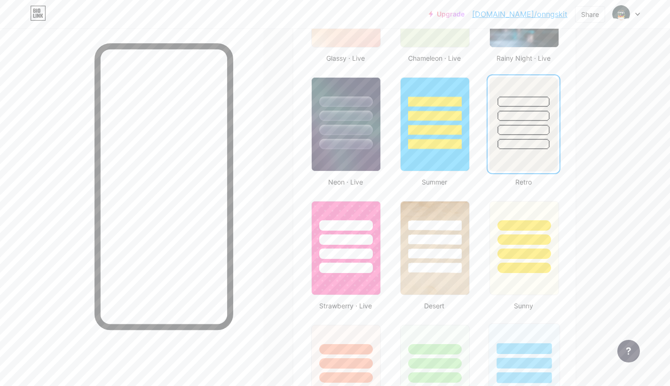
scroll to position [660, 0]
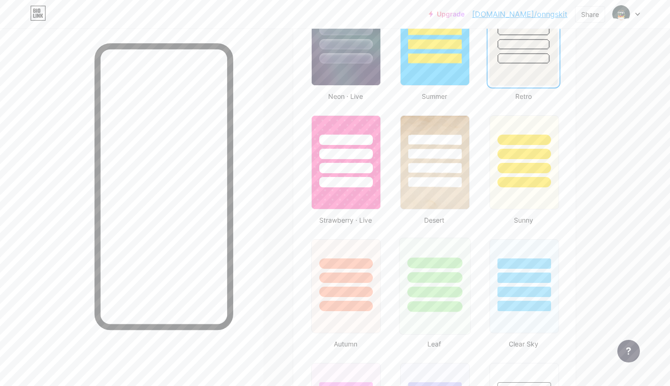
click at [425, 289] on div at bounding box center [435, 291] width 55 height 11
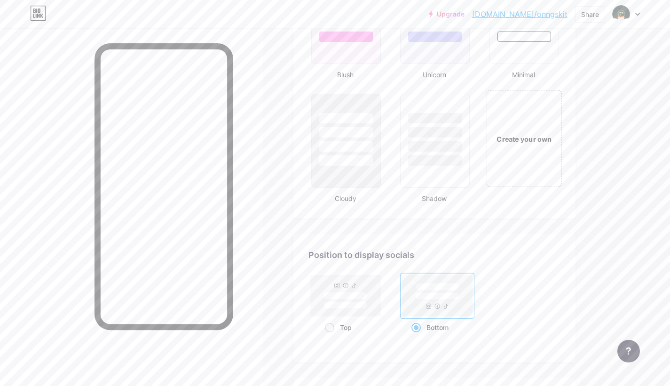
scroll to position [1033, 0]
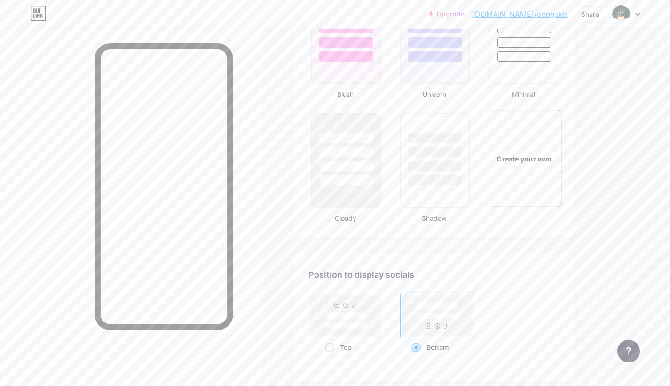
click at [504, 160] on div "Create your own" at bounding box center [524, 158] width 71 height 10
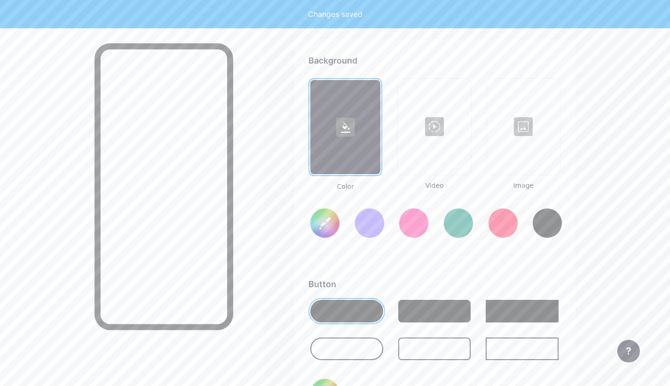
scroll to position [1249, 0]
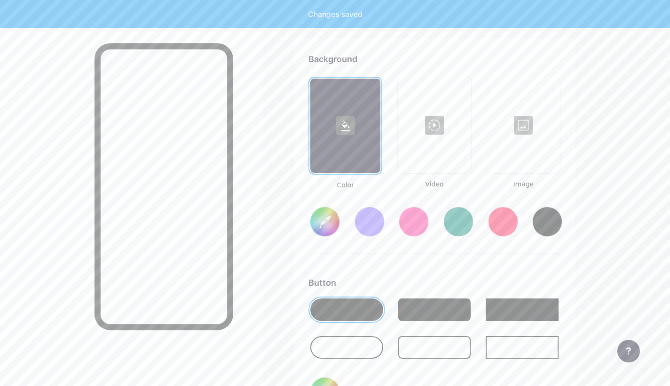
type input "#ffffff"
type input "#000000"
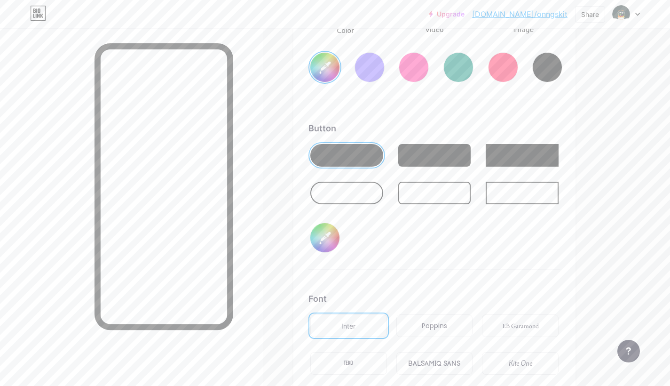
scroll to position [1477, 0]
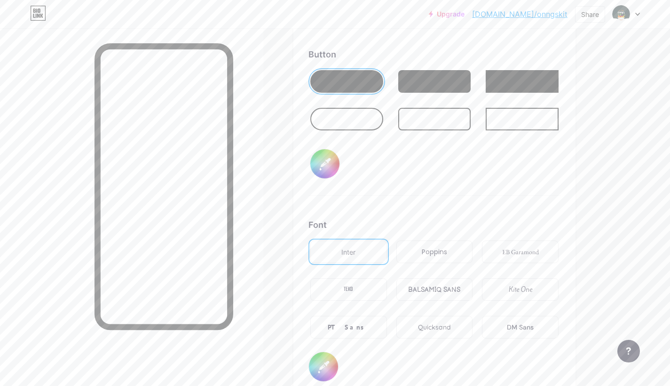
click at [324, 169] on input "#000000" at bounding box center [324, 163] width 29 height 29
click at [327, 166] on input "#000000" at bounding box center [324, 163] width 29 height 29
type input "#4f7a28"
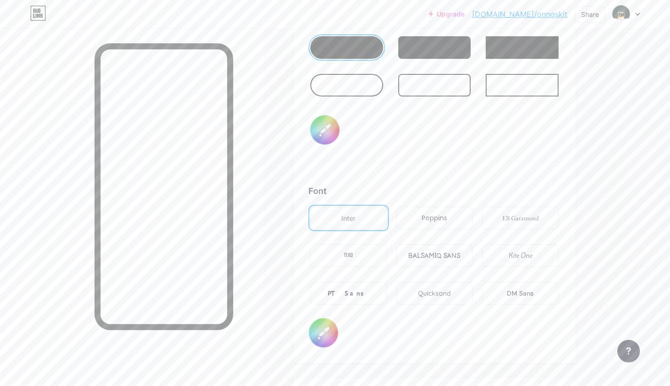
click at [425, 221] on div "Poppins" at bounding box center [434, 218] width 25 height 10
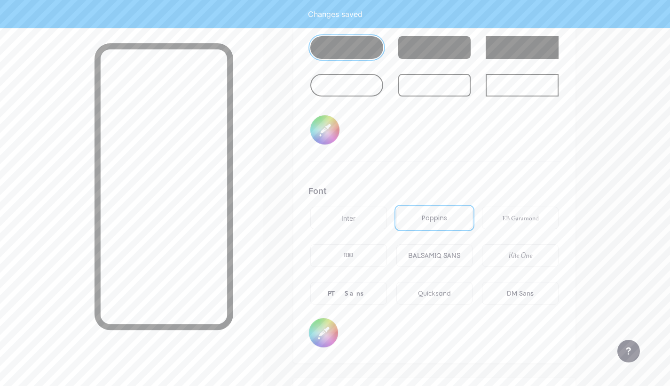
type input "#ffffff"
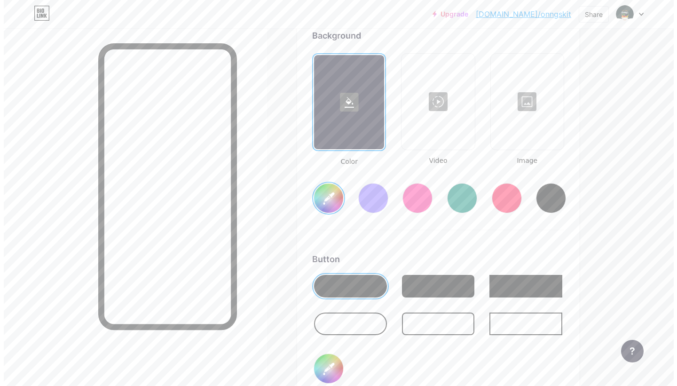
scroll to position [1263, 0]
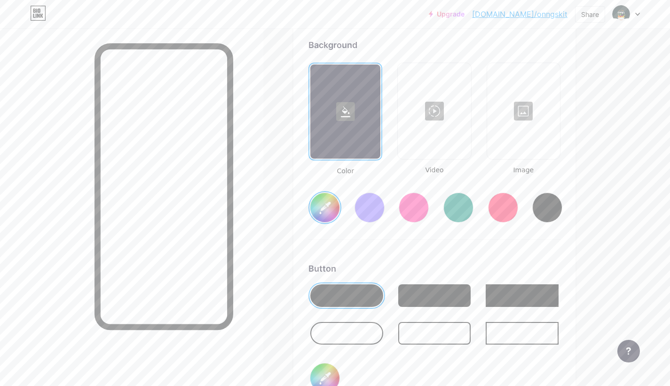
click at [523, 123] on div at bounding box center [523, 111] width 71 height 94
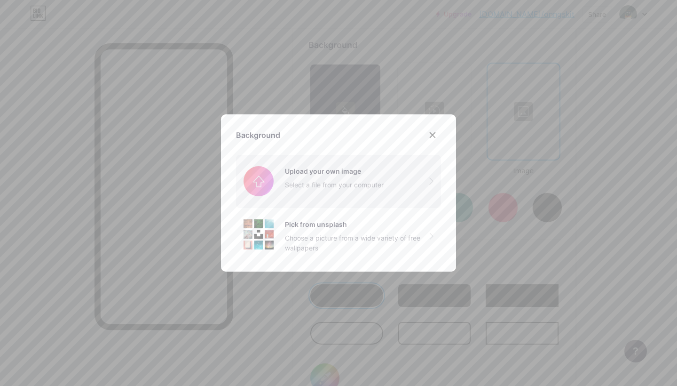
click at [353, 183] on input "file" at bounding box center [338, 181] width 205 height 53
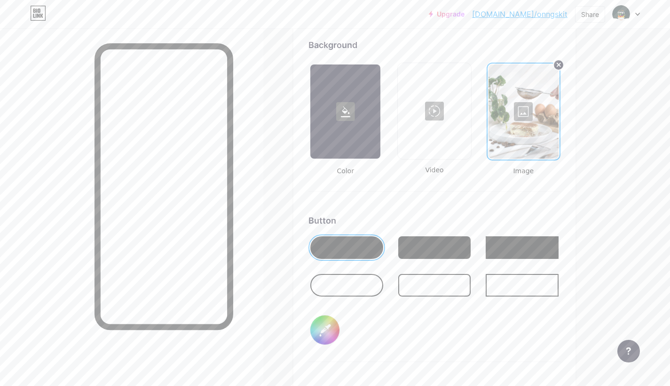
click at [527, 117] on div at bounding box center [524, 111] width 70 height 94
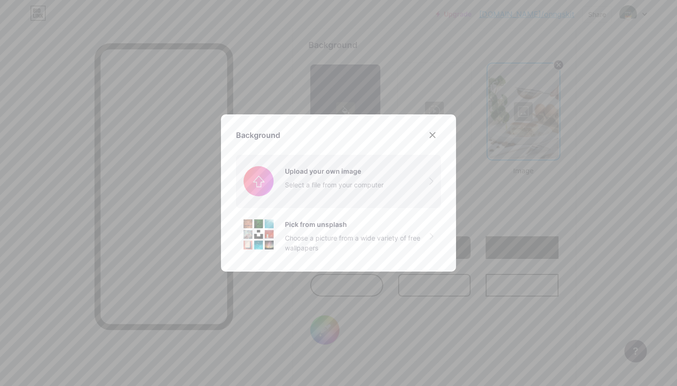
click at [333, 190] on input "file" at bounding box center [338, 181] width 205 height 53
click at [361, 232] on div "Pick from unsplash Choose a picture from a wide variety of free wallpapers" at bounding box center [357, 235] width 145 height 33
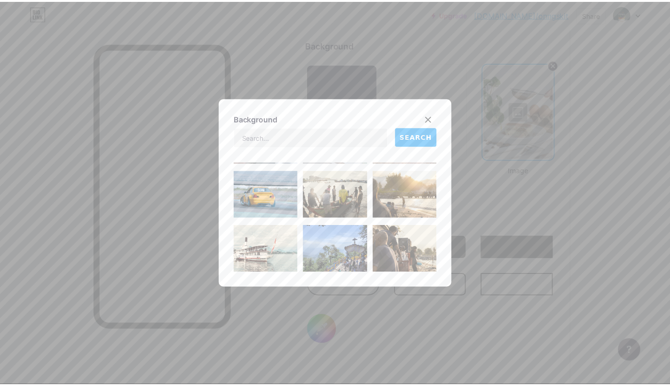
scroll to position [5556, 0]
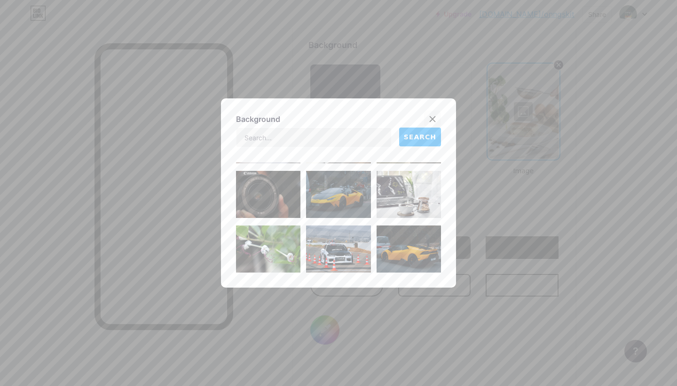
click at [432, 116] on icon at bounding box center [433, 119] width 8 height 8
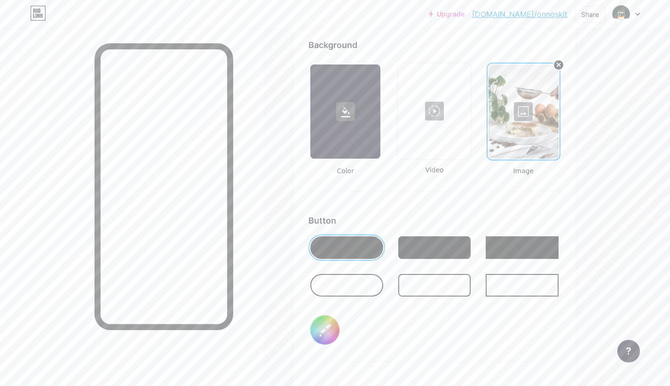
click at [530, 114] on div at bounding box center [524, 111] width 70 height 94
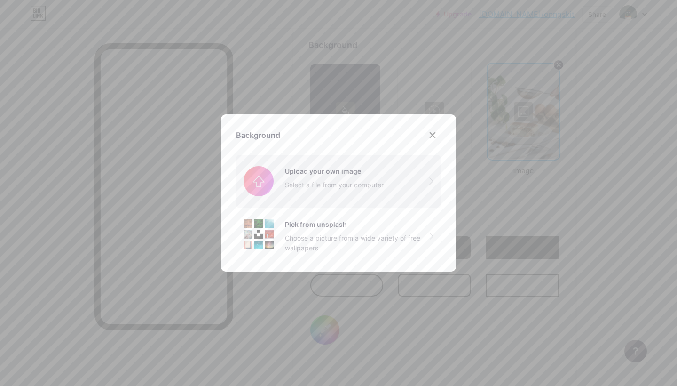
click at [307, 196] on input "file" at bounding box center [338, 181] width 205 height 53
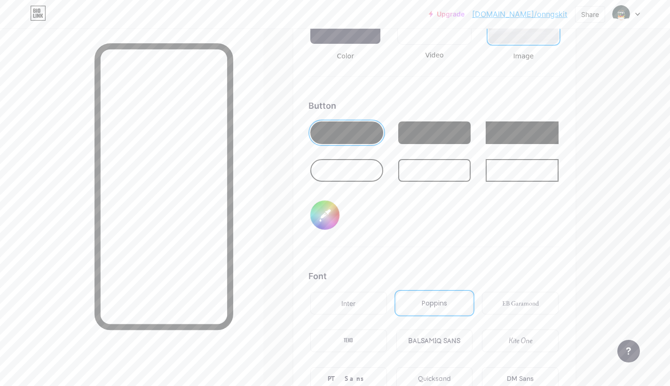
scroll to position [1558, 0]
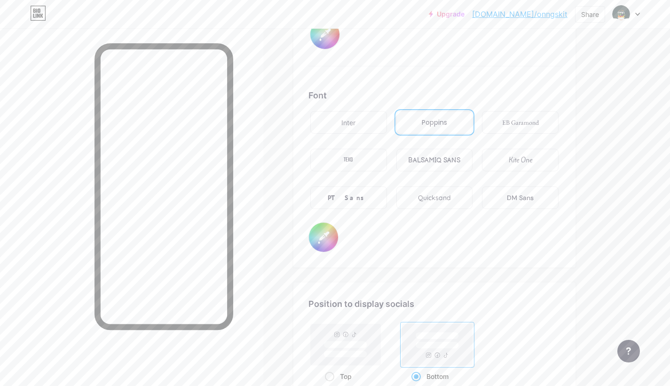
click at [318, 232] on input "#000000" at bounding box center [323, 236] width 29 height 29
click at [395, 238] on div "Font Inter Poppins EB Garamond TEKO BALSAMIQ SANS Kite One PT Sans Quicksand DM…" at bounding box center [434, 170] width 252 height 163
click at [428, 187] on div "Quicksand" at bounding box center [434, 197] width 77 height 23
click at [344, 122] on div "Inter" at bounding box center [348, 123] width 14 height 10
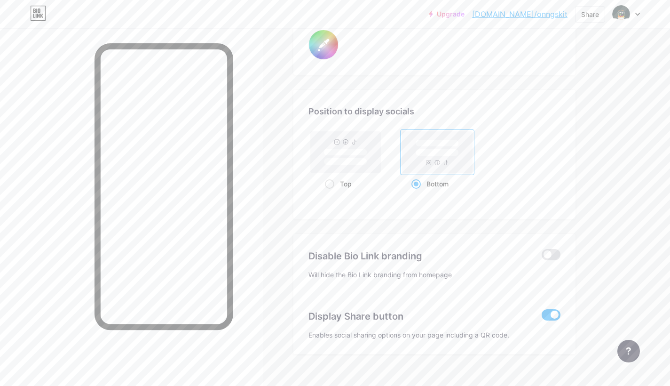
scroll to position [1766, 0]
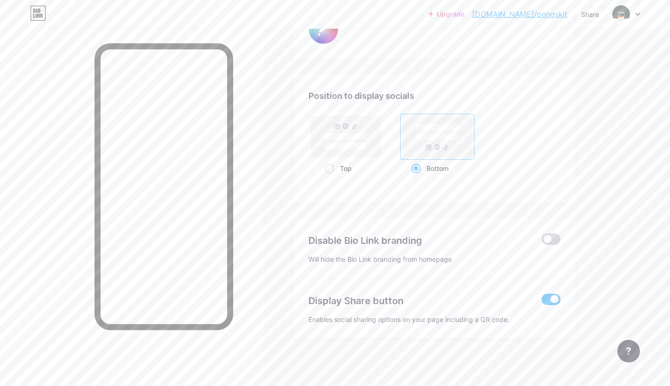
click at [554, 237] on span at bounding box center [551, 238] width 19 height 11
click at [542, 241] on input "checkbox" at bounding box center [542, 241] width 0 height 0
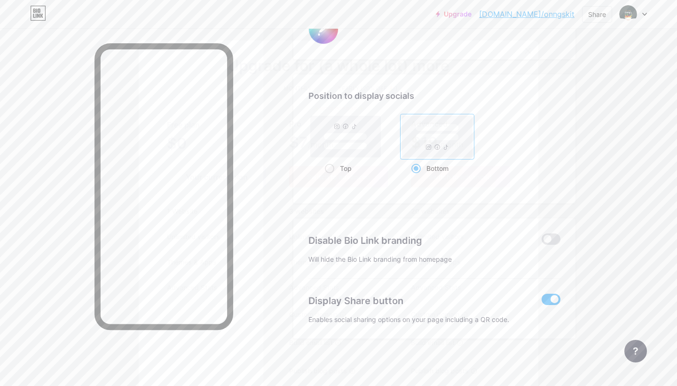
click at [520, 51] on div at bounding box center [528, 50] width 17 height 17
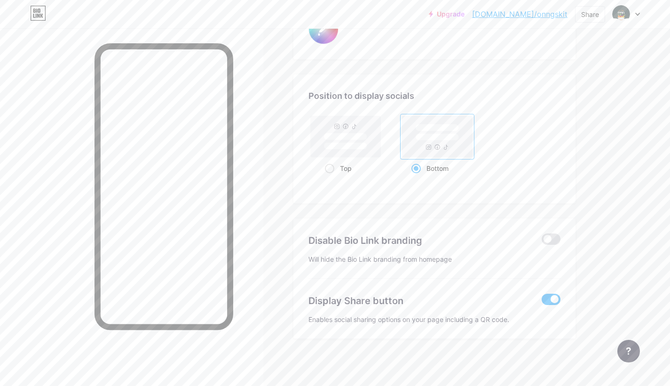
click at [545, 296] on span at bounding box center [551, 298] width 19 height 11
click at [542, 301] on input "checkbox" at bounding box center [542, 301] width 0 height 0
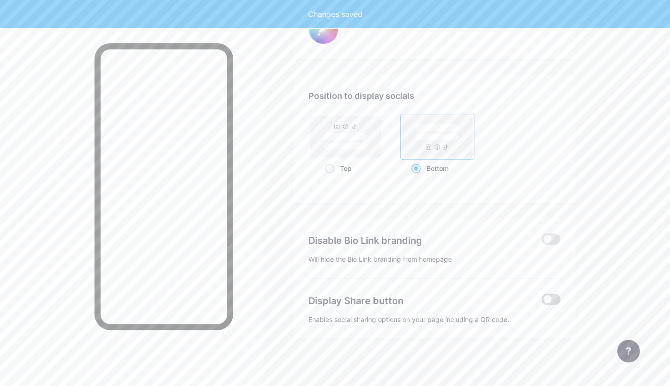
click at [547, 299] on span at bounding box center [551, 298] width 19 height 11
click at [542, 301] on input "checkbox" at bounding box center [542, 301] width 0 height 0
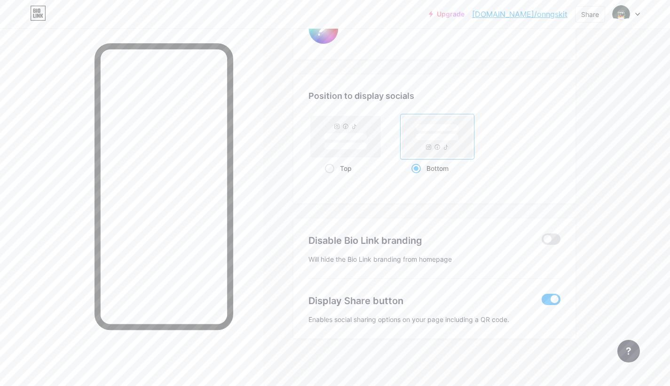
click at [545, 297] on span at bounding box center [551, 298] width 19 height 11
click at [542, 301] on input "checkbox" at bounding box center [542, 301] width 0 height 0
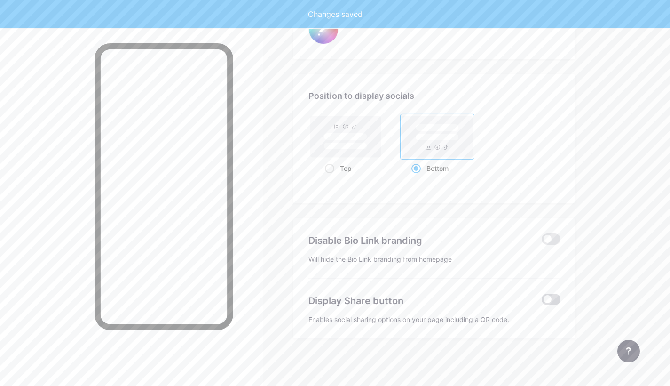
click at [544, 295] on span at bounding box center [551, 298] width 19 height 11
click at [542, 301] on input "checkbox" at bounding box center [542, 301] width 0 height 0
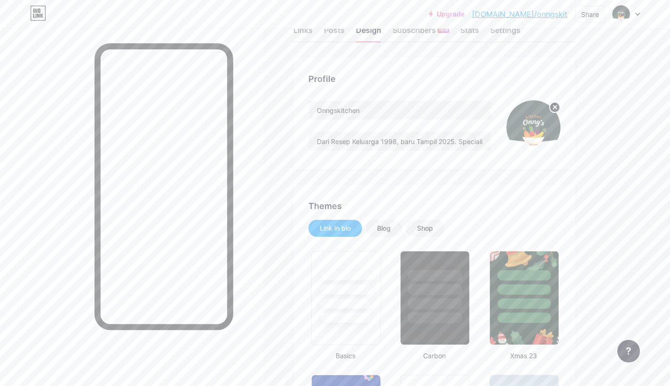
scroll to position [0, 0]
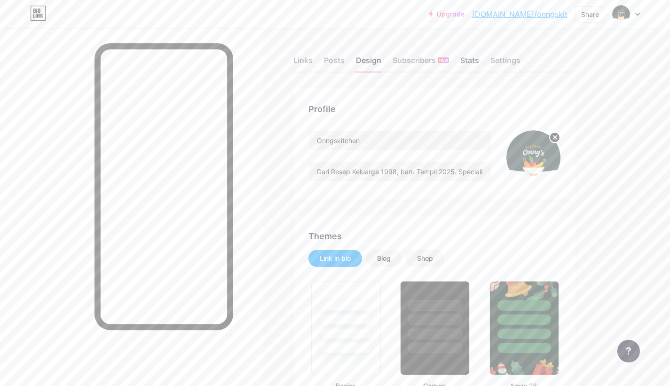
click at [463, 57] on div "Stats" at bounding box center [469, 63] width 19 height 17
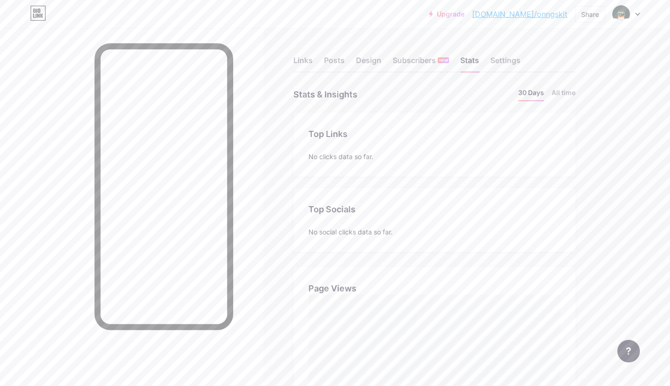
scroll to position [386, 670]
click at [518, 60] on div "Settings" at bounding box center [505, 63] width 30 height 17
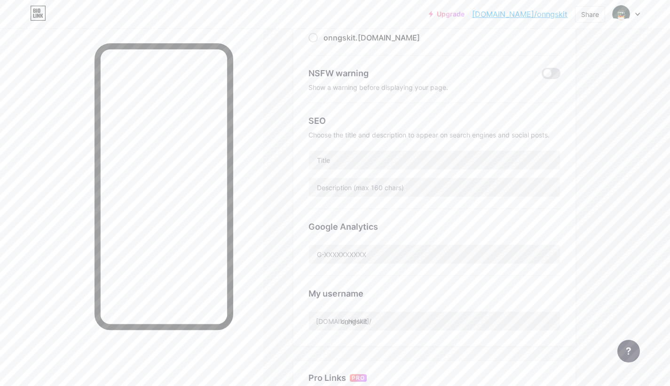
scroll to position [172, 0]
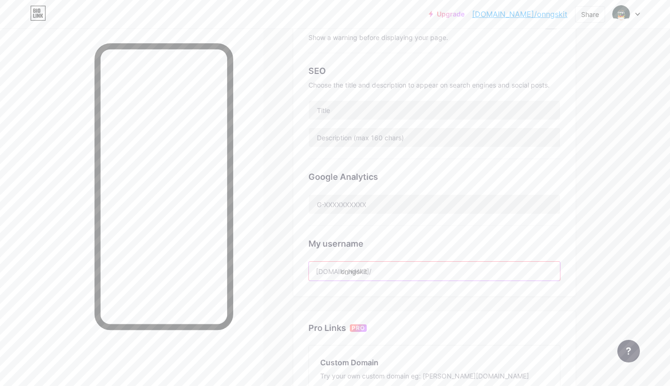
click at [375, 268] on input "onngskit" at bounding box center [434, 270] width 251 height 19
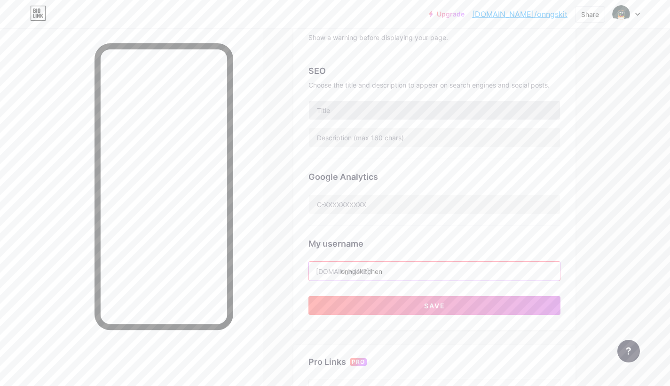
type input "onngskitchen"
click at [345, 110] on input "text" at bounding box center [434, 110] width 251 height 19
paste input "Onng’s Kitchen – Specialist Asinan Premium"
type input "Onng’s Kitchen – Specialist Asinan Premium"
click at [337, 134] on input "text" at bounding box center [434, 137] width 251 height 19
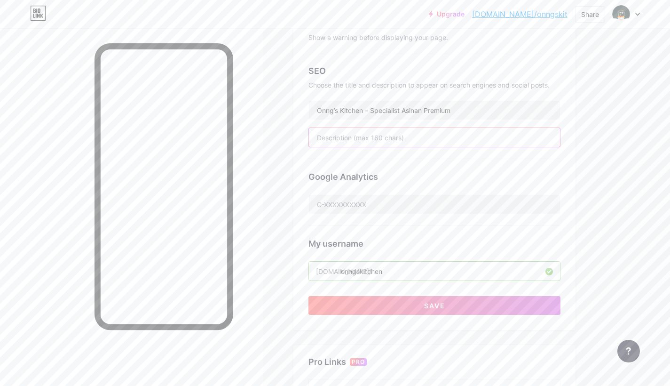
paste input "ikmati asinan buah & sayur segar, manisan mangga, dan kerupuk mie homemade. Pes…"
type input "ikmati asinan buah & sayur segar, manisan mangga, dan kerupuk mie homemade. Pes…"
click at [343, 202] on input "text" at bounding box center [434, 204] width 251 height 19
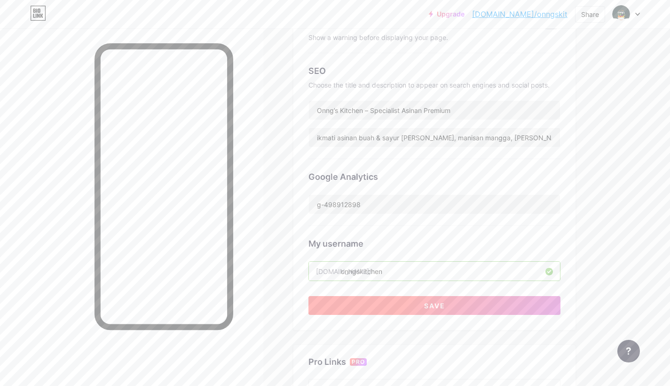
click at [412, 306] on button "Save" at bounding box center [434, 305] width 252 height 19
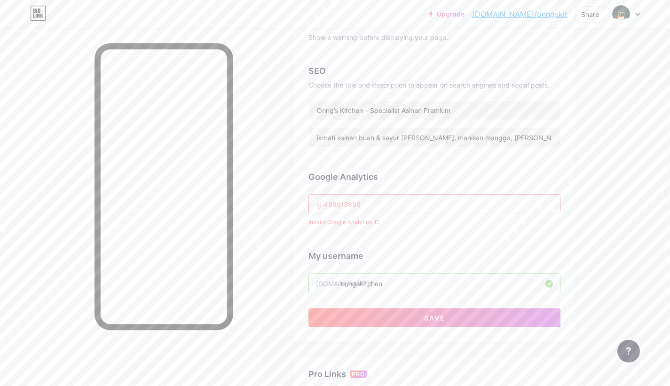
click at [366, 207] on input "g-498912898" at bounding box center [434, 204] width 251 height 19
click at [363, 213] on div "Google Analytics g-498912898 Invalid Google Analytics ID." at bounding box center [434, 198] width 252 height 79
click at [364, 208] on input "g-498912898" at bounding box center [434, 204] width 251 height 19
drag, startPoint x: 362, startPoint y: 206, endPoint x: 326, endPoint y: 205, distance: 36.2
click at [326, 205] on input "g-498912898" at bounding box center [434, 204] width 251 height 19
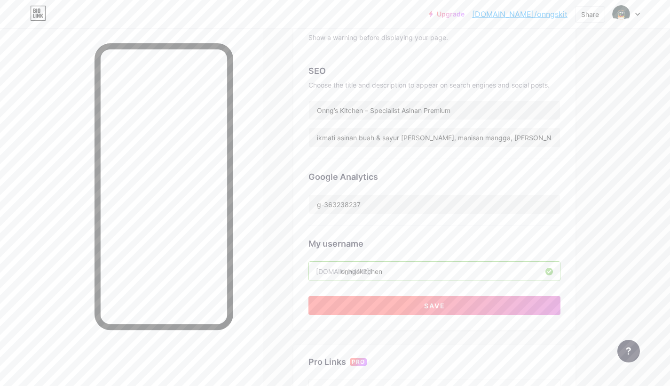
click at [448, 302] on button "Save" at bounding box center [434, 305] width 252 height 19
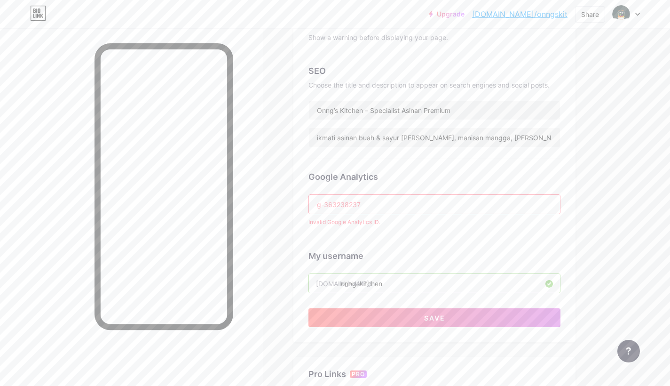
drag, startPoint x: 317, startPoint y: 206, endPoint x: 392, endPoint y: 204, distance: 74.4
click at [392, 204] on input "g-363238237" at bounding box center [434, 204] width 251 height 19
paste input "G-24ZVT9QJ6E"
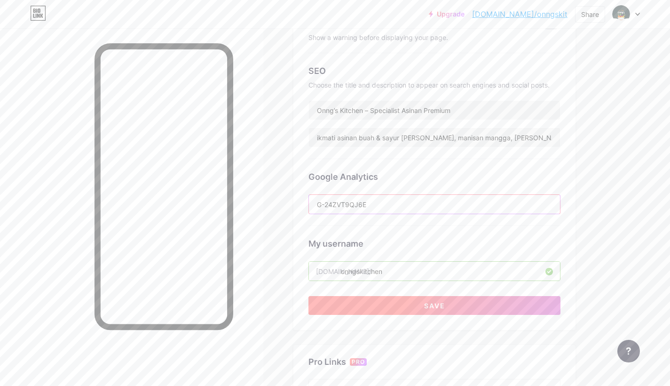
type input "G-24ZVT9QJ6E"
click at [416, 302] on button "Save" at bounding box center [434, 305] width 252 height 19
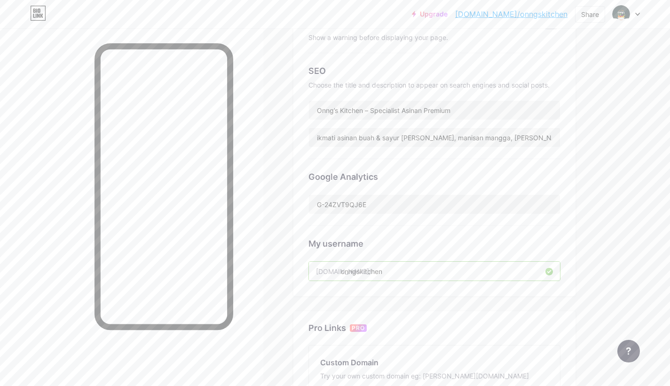
drag, startPoint x: 523, startPoint y: 13, endPoint x: 321, endPoint y: 0, distance: 202.6
click at [602, 84] on div "Upgrade bio.link/onngsk... bio.link/onngskitchen Share Switch accounts Onngskit…" at bounding box center [335, 196] width 670 height 736
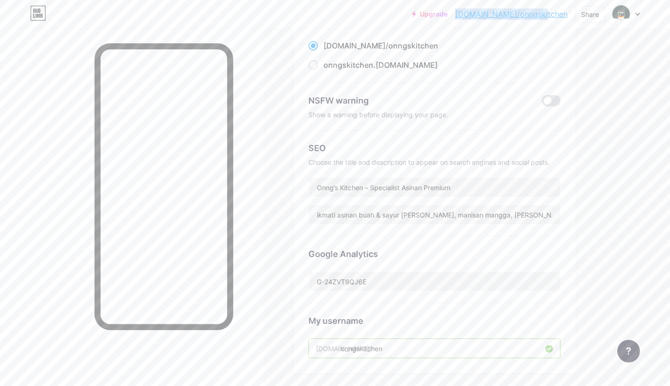
scroll to position [0, 0]
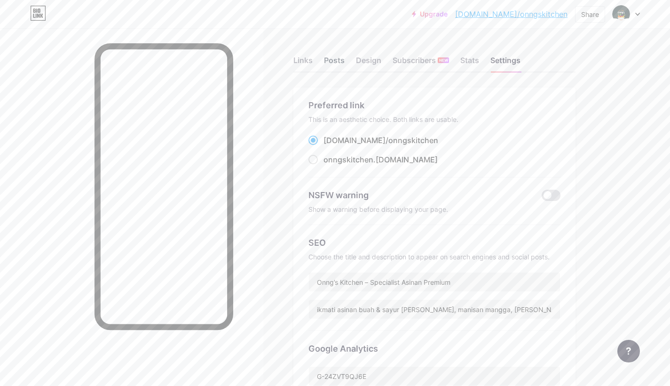
click at [338, 61] on div "Posts" at bounding box center [334, 63] width 21 height 17
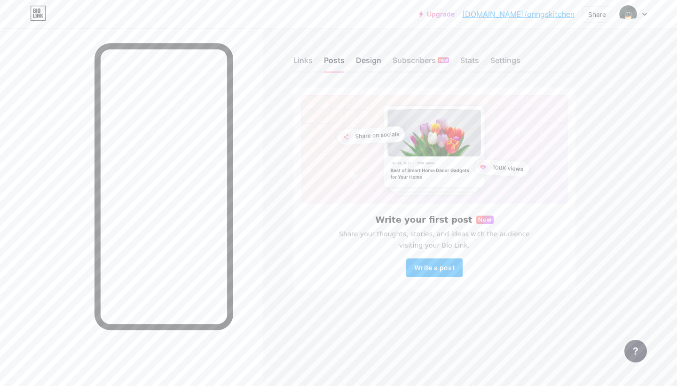
click at [369, 62] on div "Design" at bounding box center [368, 63] width 25 height 17
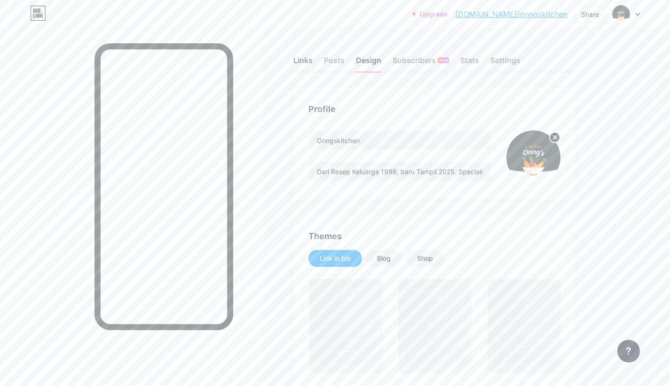
click at [307, 63] on div "Links" at bounding box center [302, 63] width 19 height 17
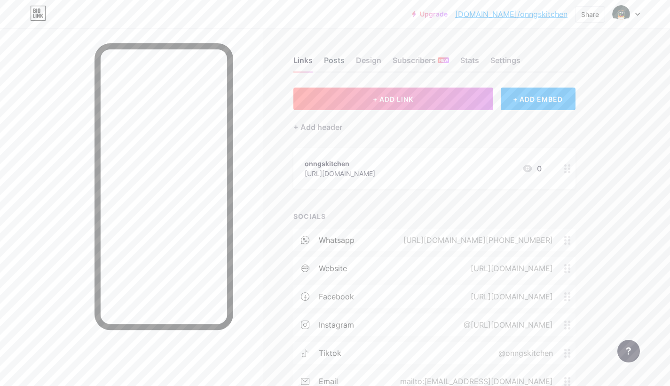
click at [327, 61] on div "Posts" at bounding box center [334, 63] width 21 height 17
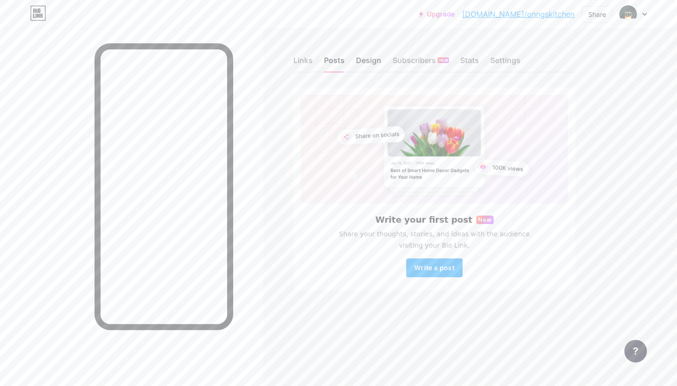
click at [365, 63] on div "Design" at bounding box center [368, 63] width 25 height 17
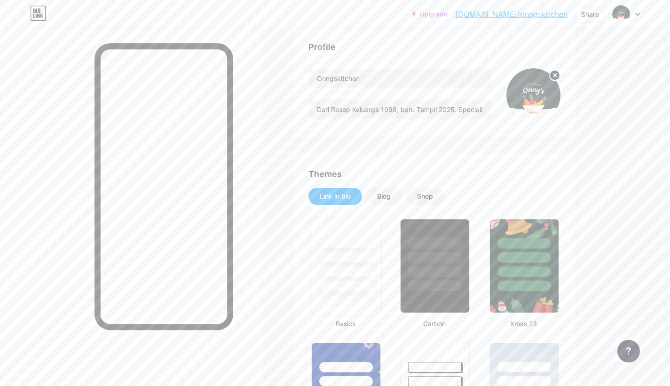
scroll to position [132, 0]
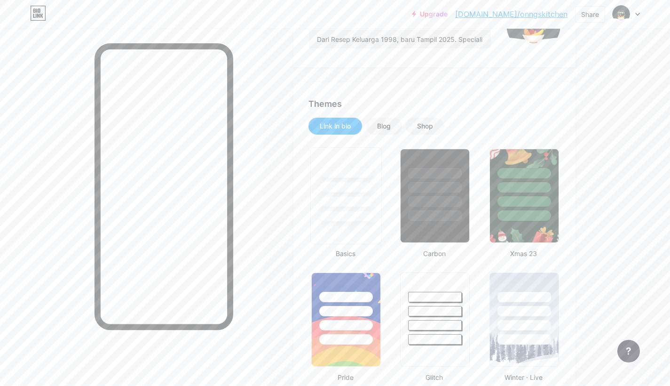
type input "#4f7a28"
type input "#000000"
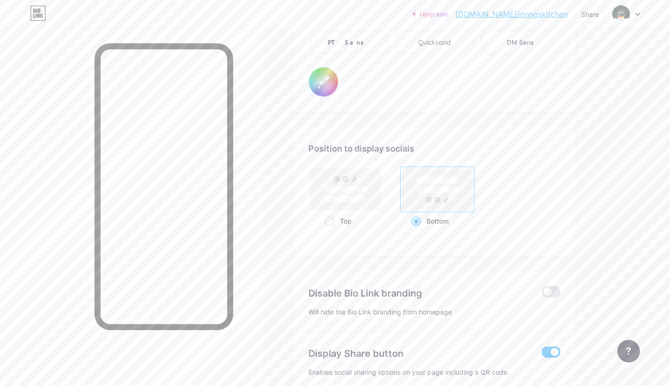
scroll to position [1766, 0]
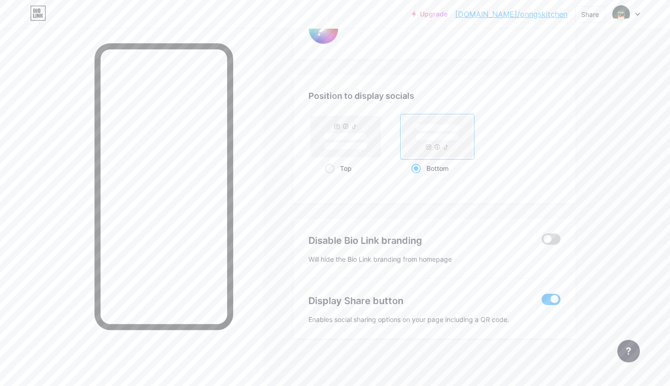
click at [547, 238] on span at bounding box center [551, 238] width 19 height 11
click at [542, 241] on input "checkbox" at bounding box center [542, 241] width 0 height 0
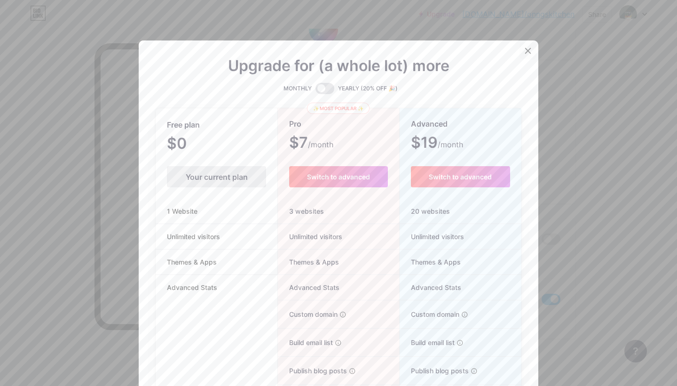
click at [520, 53] on div at bounding box center [528, 50] width 17 height 17
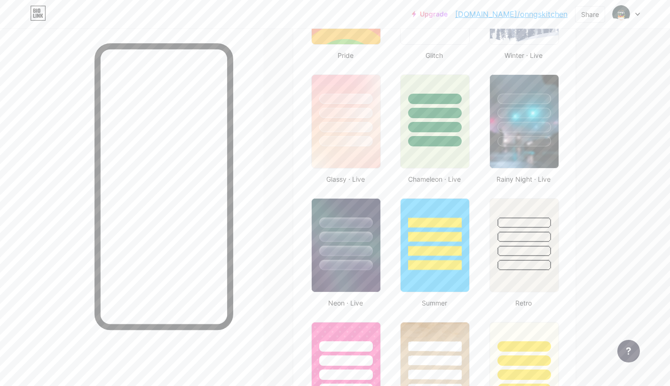
scroll to position [0, 0]
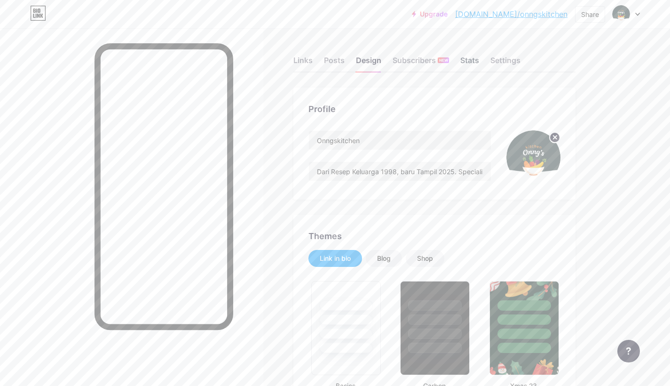
click at [464, 64] on div "Stats" at bounding box center [469, 63] width 19 height 17
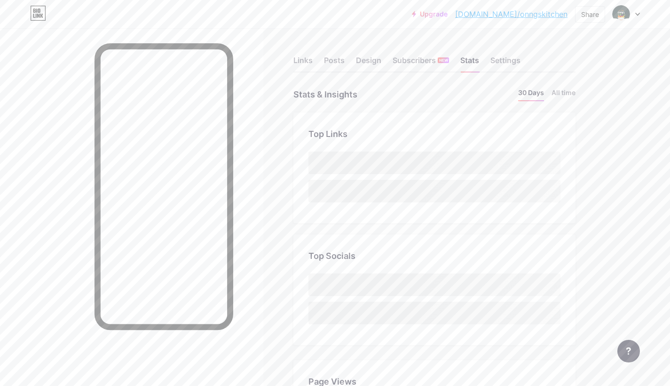
scroll to position [386, 670]
click at [519, 62] on div "Settings" at bounding box center [505, 63] width 30 height 17
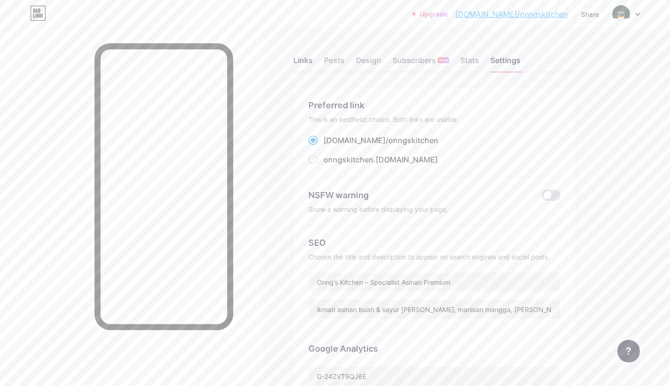
click at [307, 65] on div "Links" at bounding box center [302, 63] width 19 height 17
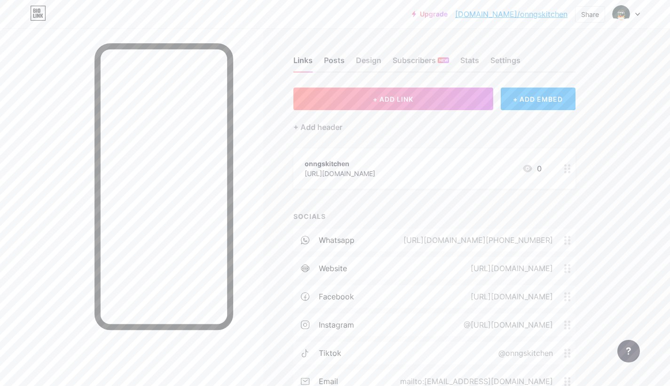
click at [343, 58] on div "Posts" at bounding box center [334, 63] width 21 height 17
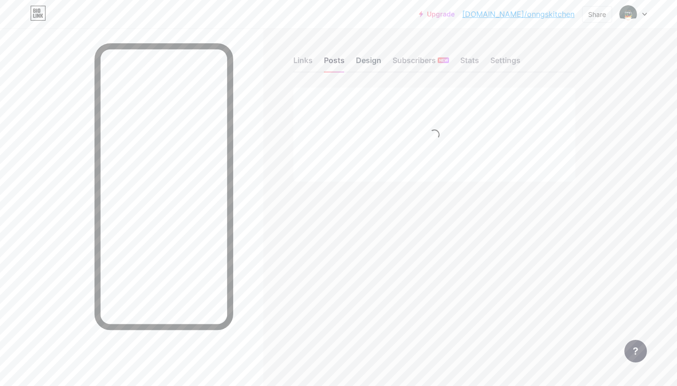
click at [364, 57] on div "Design" at bounding box center [368, 63] width 25 height 17
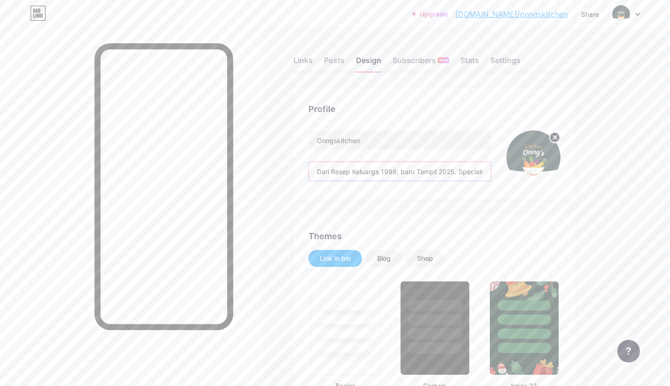
drag, startPoint x: 313, startPoint y: 171, endPoint x: 493, endPoint y: 169, distance: 180.1
click at [493, 169] on div "Onngskitchen Dari Resep Keluarga 1998, baru Tampil 2025. Specialist Asinan dan …" at bounding box center [434, 157] width 252 height 54
type input "#4f7a28"
type input "#000000"
